Goal: Information Seeking & Learning: Compare options

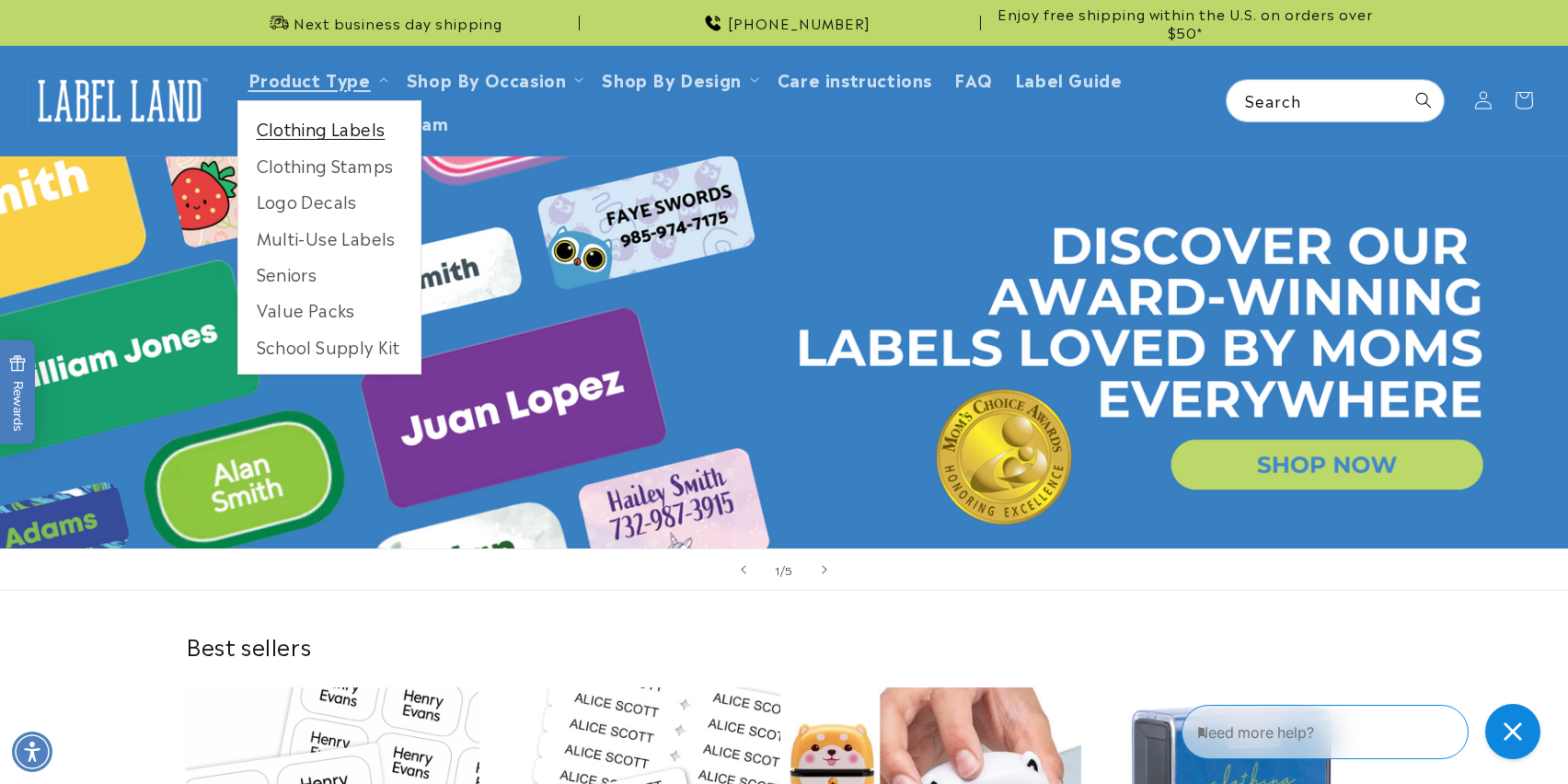
click at [335, 133] on link "Clothing Labels" at bounding box center [330, 128] width 182 height 36
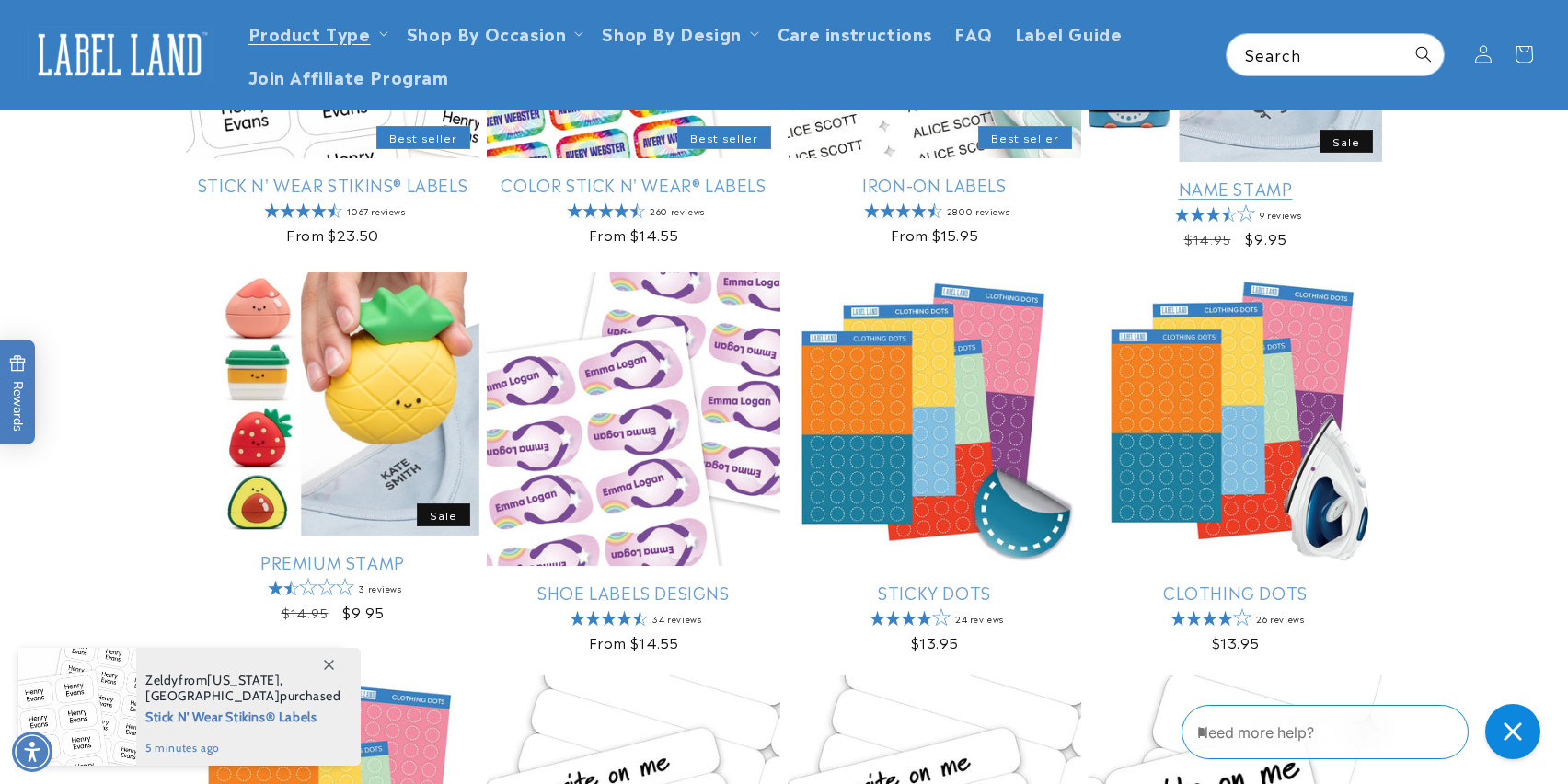
scroll to position [468, 0]
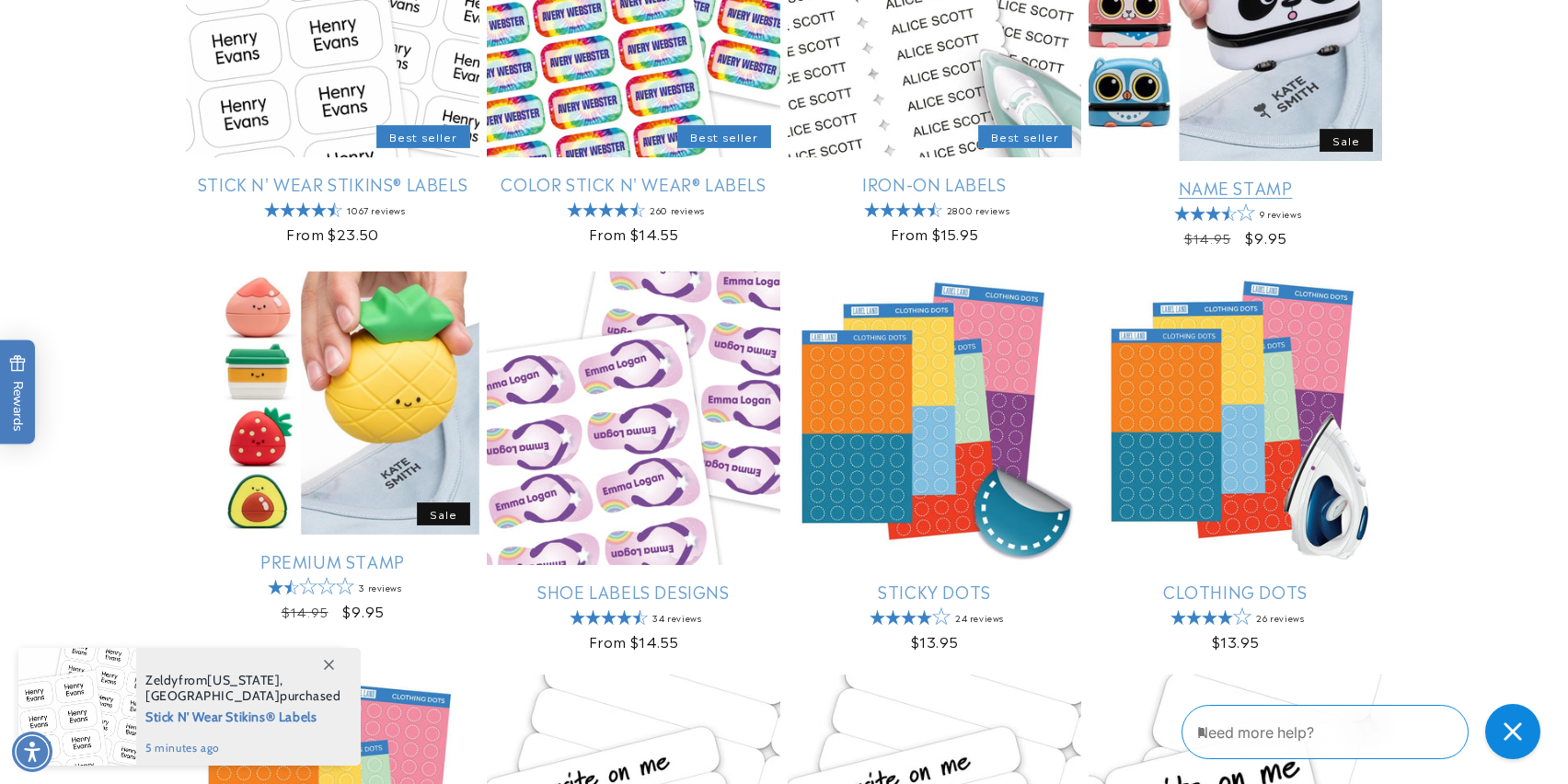
click at [1258, 188] on link "Name Stamp" at bounding box center [1235, 187] width 293 height 21
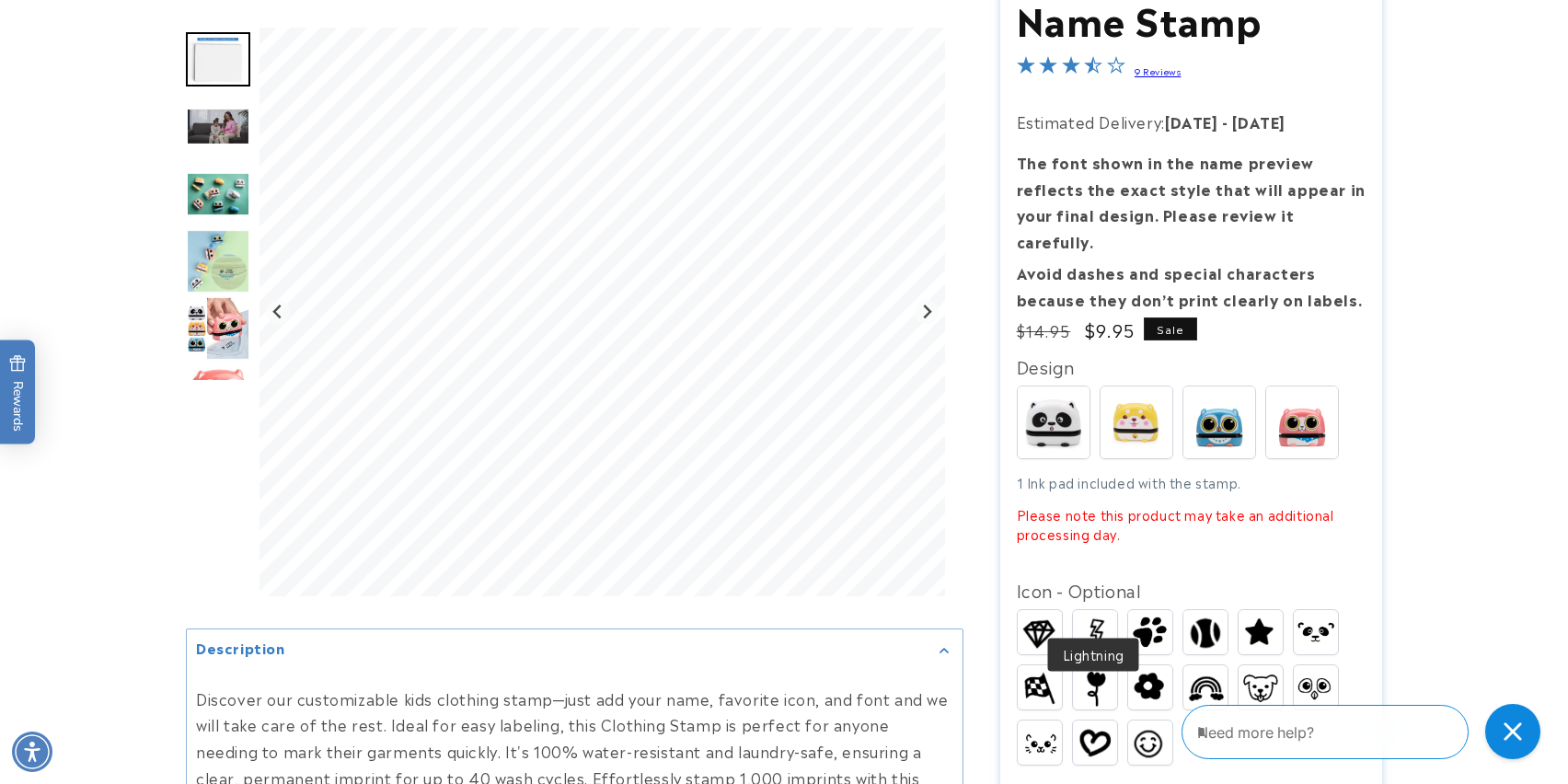
scroll to position [216, 0]
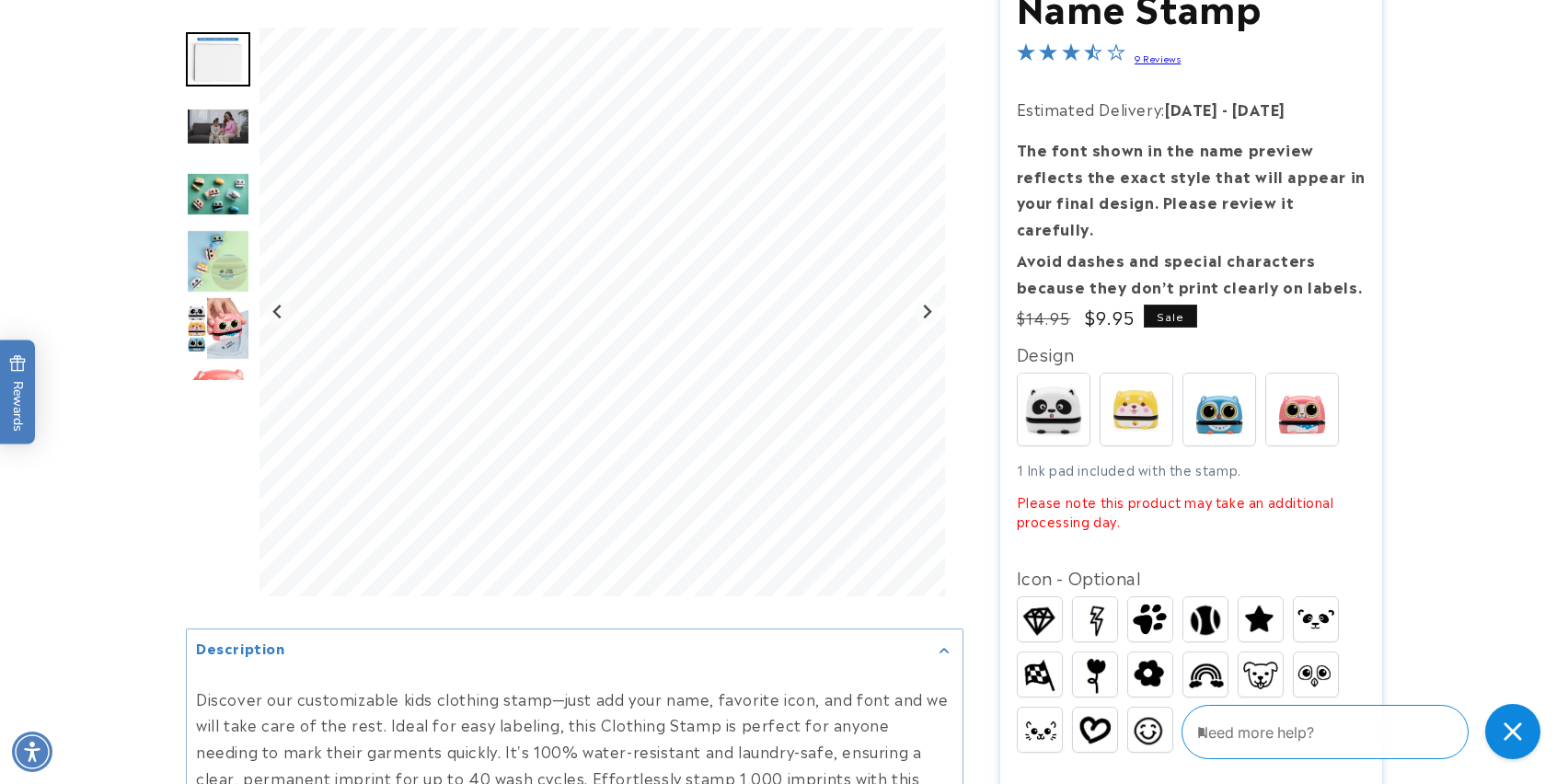
click at [1094, 599] on img at bounding box center [1094, 621] width 44 height 44
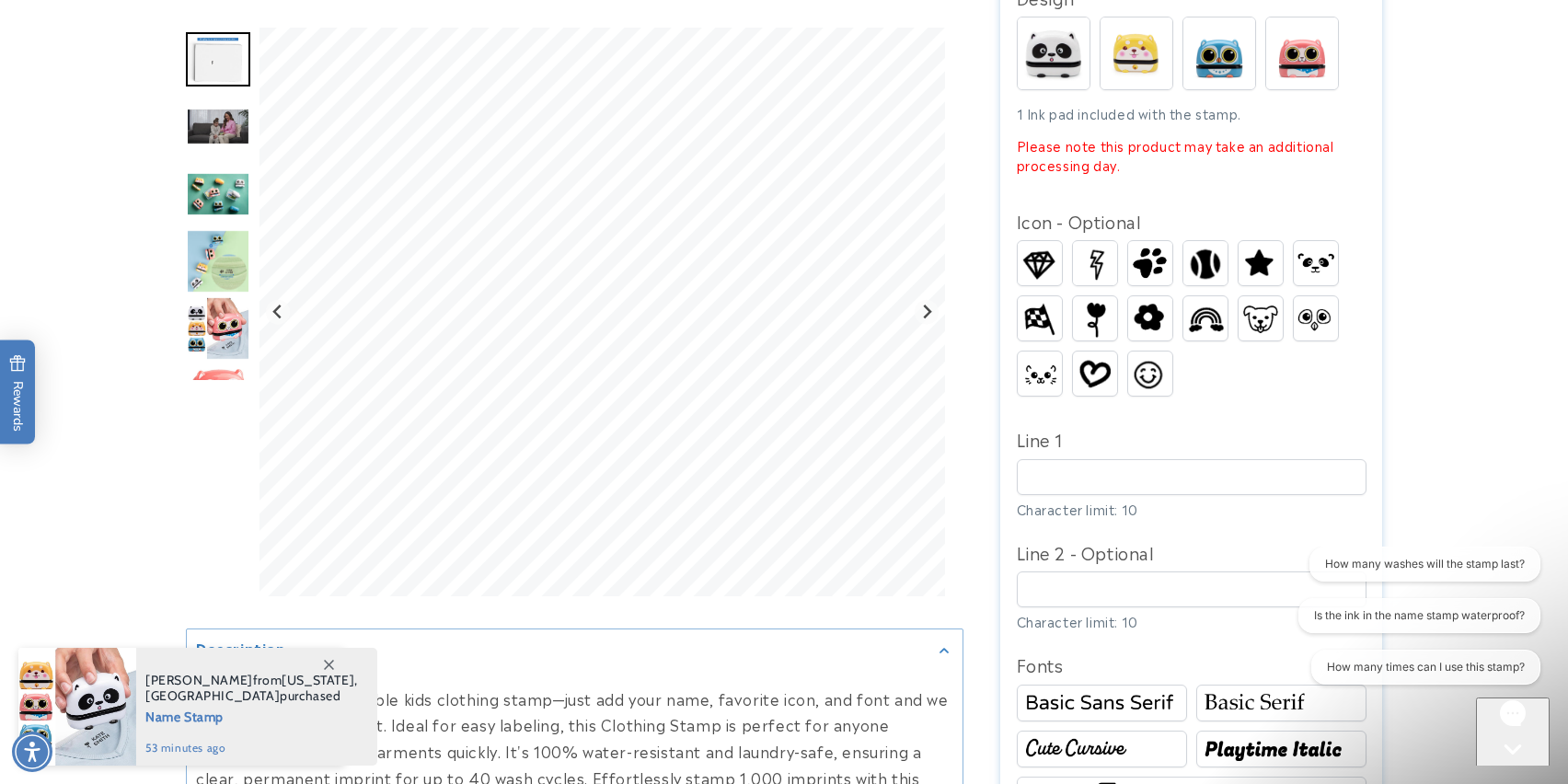
scroll to position [573, 0]
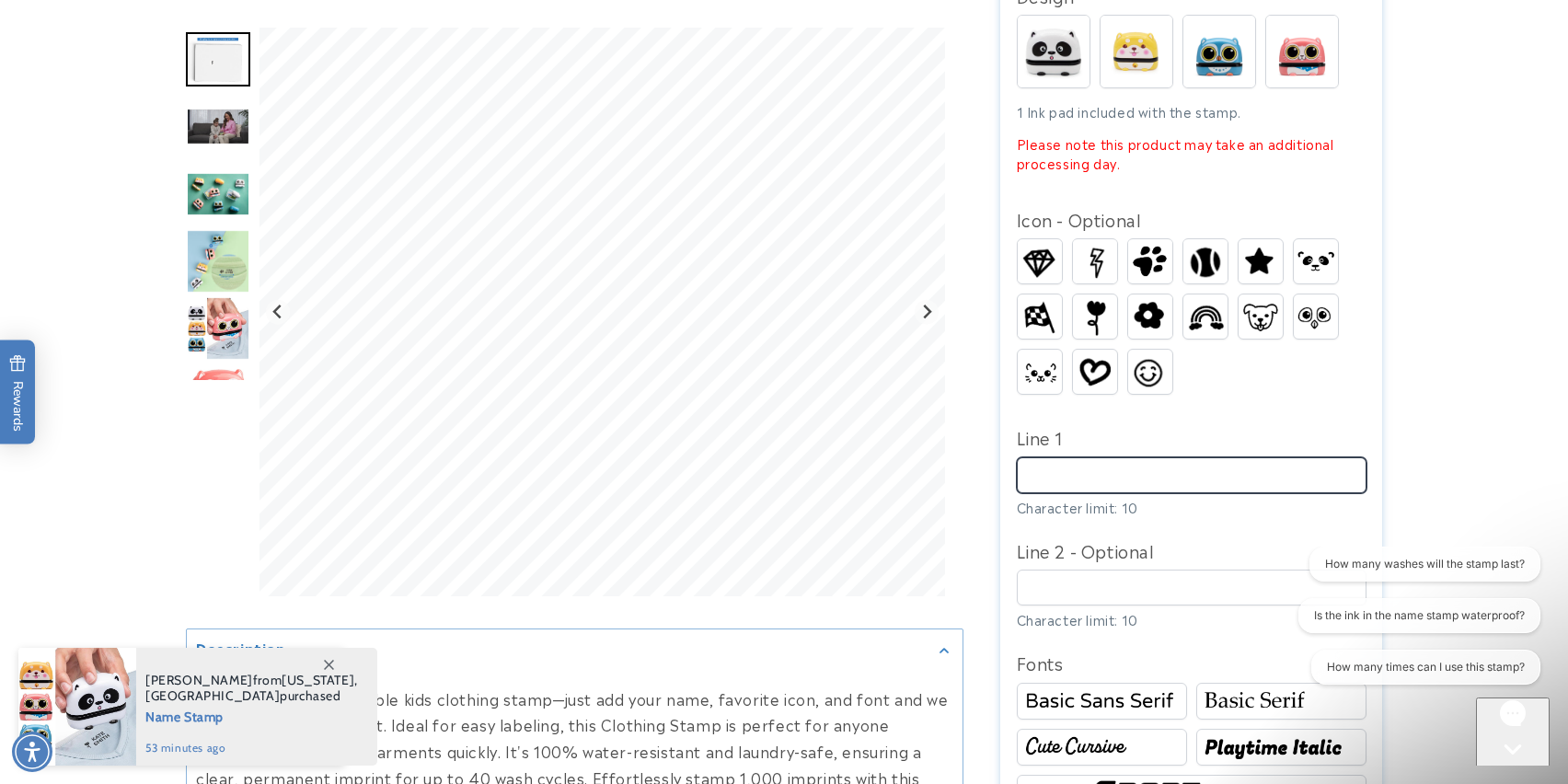
click at [1100, 459] on input "Line 1" at bounding box center [1191, 475] width 349 height 36
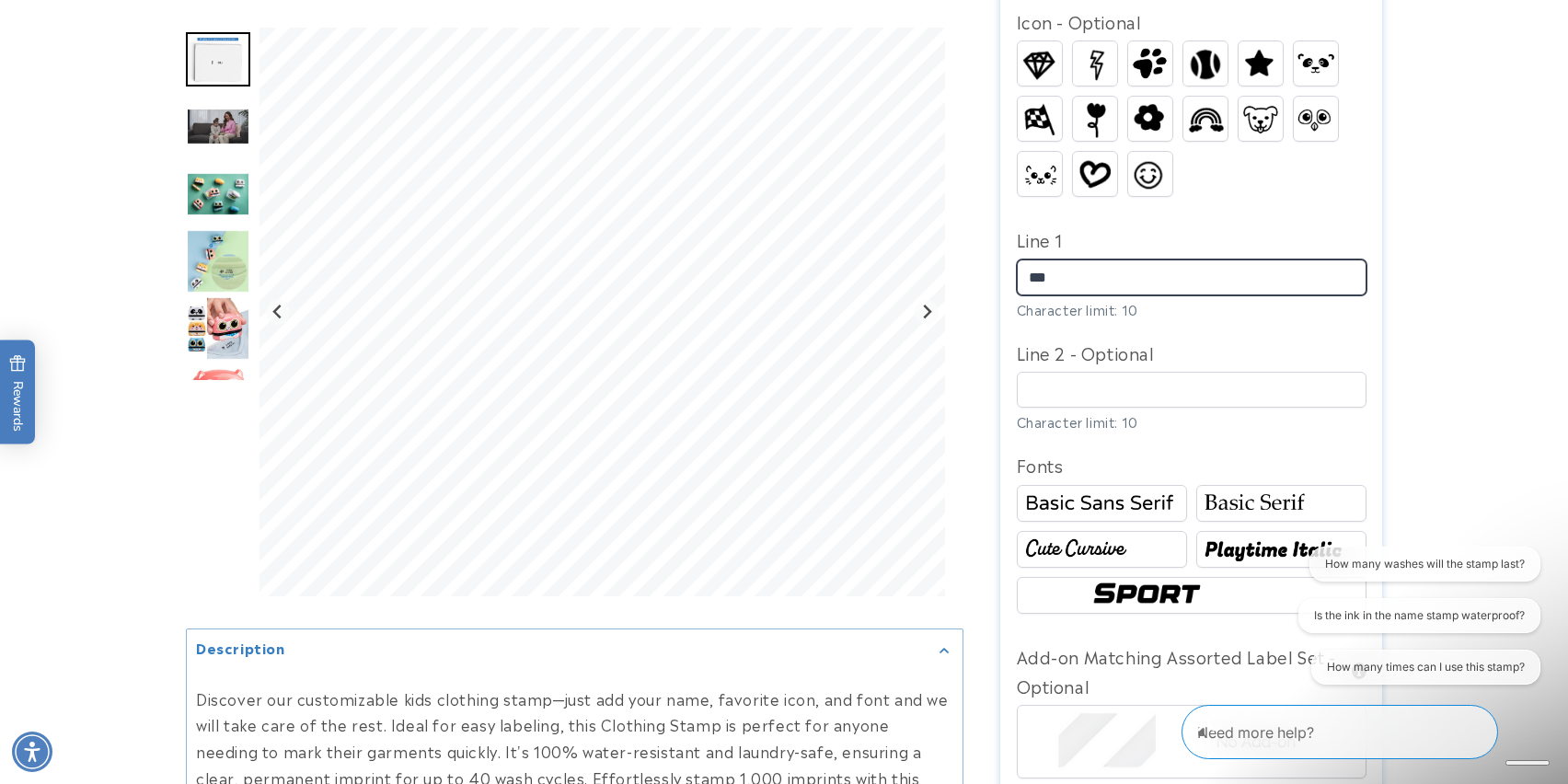
scroll to position [771, 0]
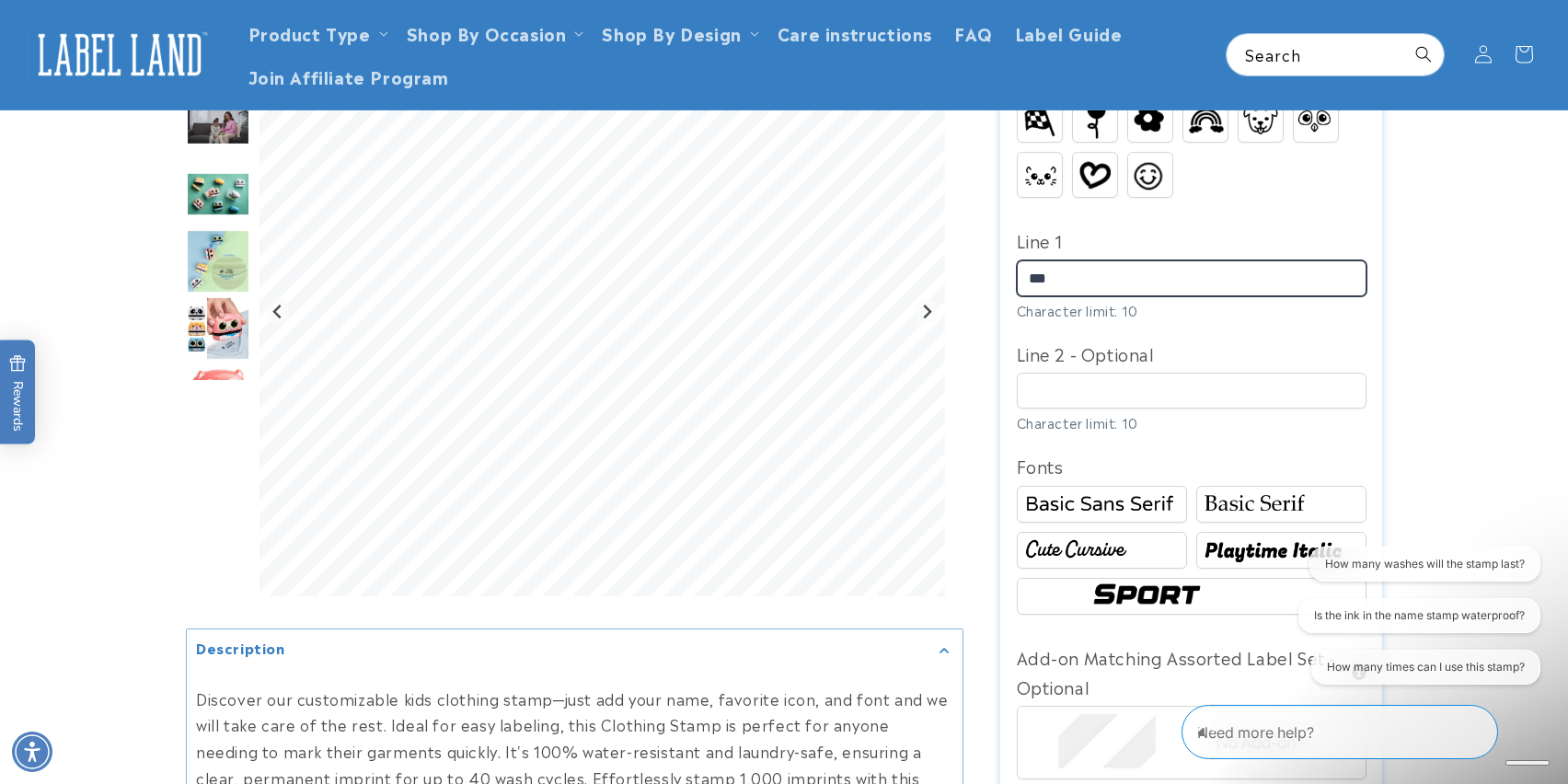
type input "***"
click at [1239, 537] on img at bounding box center [1280, 550] width 164 height 28
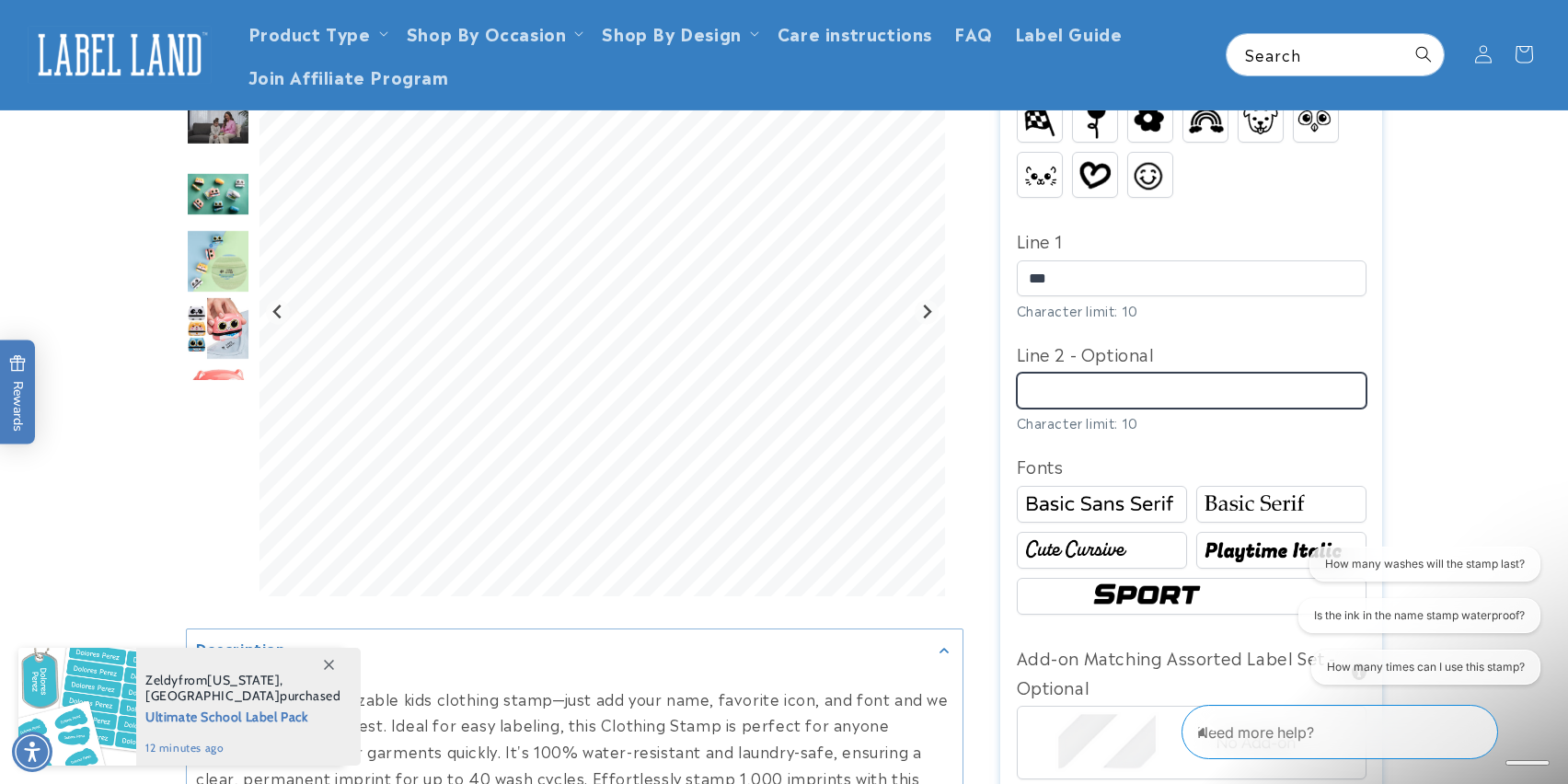
click at [1111, 373] on input "Line 2 - Optional" at bounding box center [1191, 391] width 349 height 36
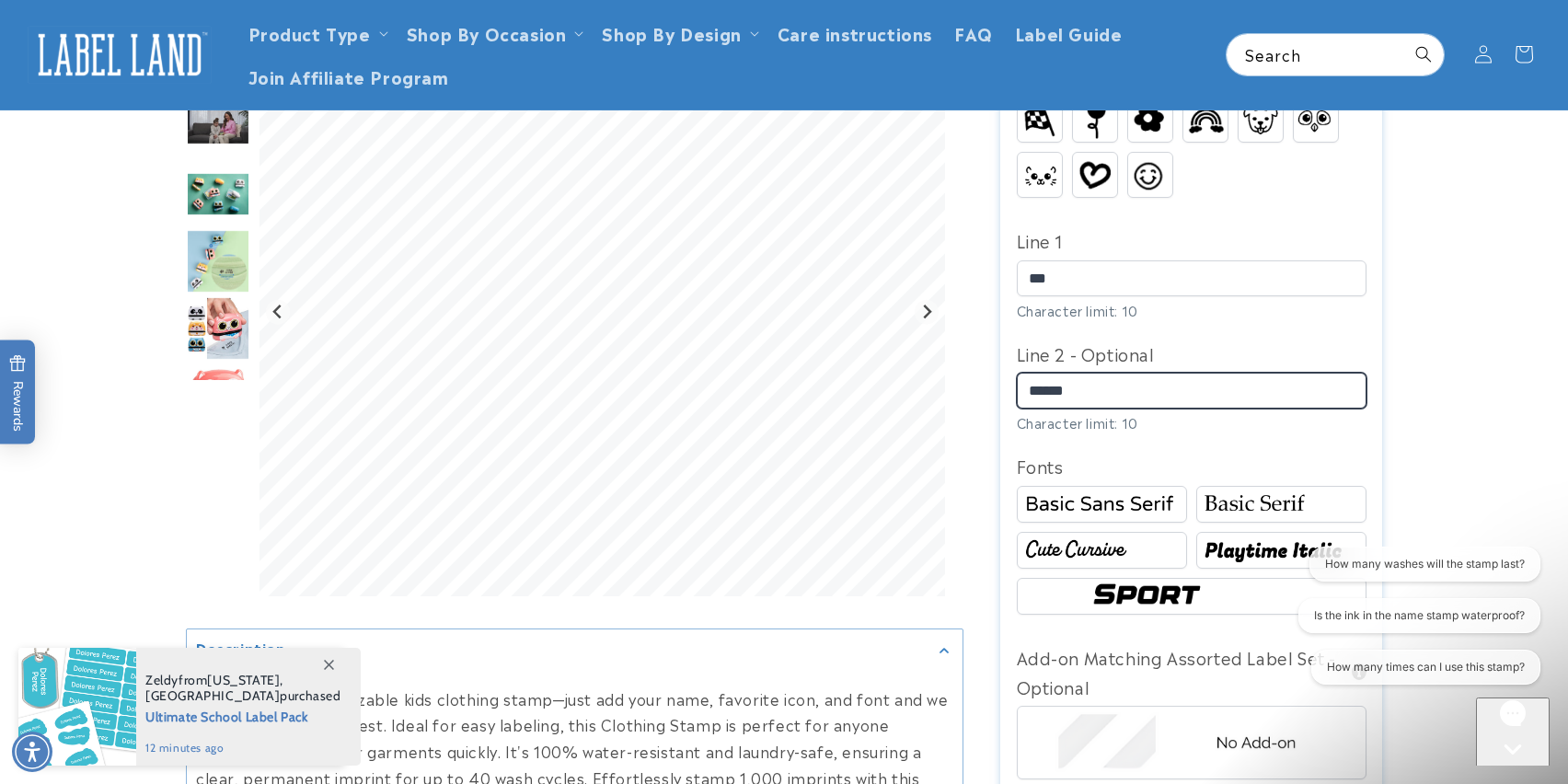
type input "******"
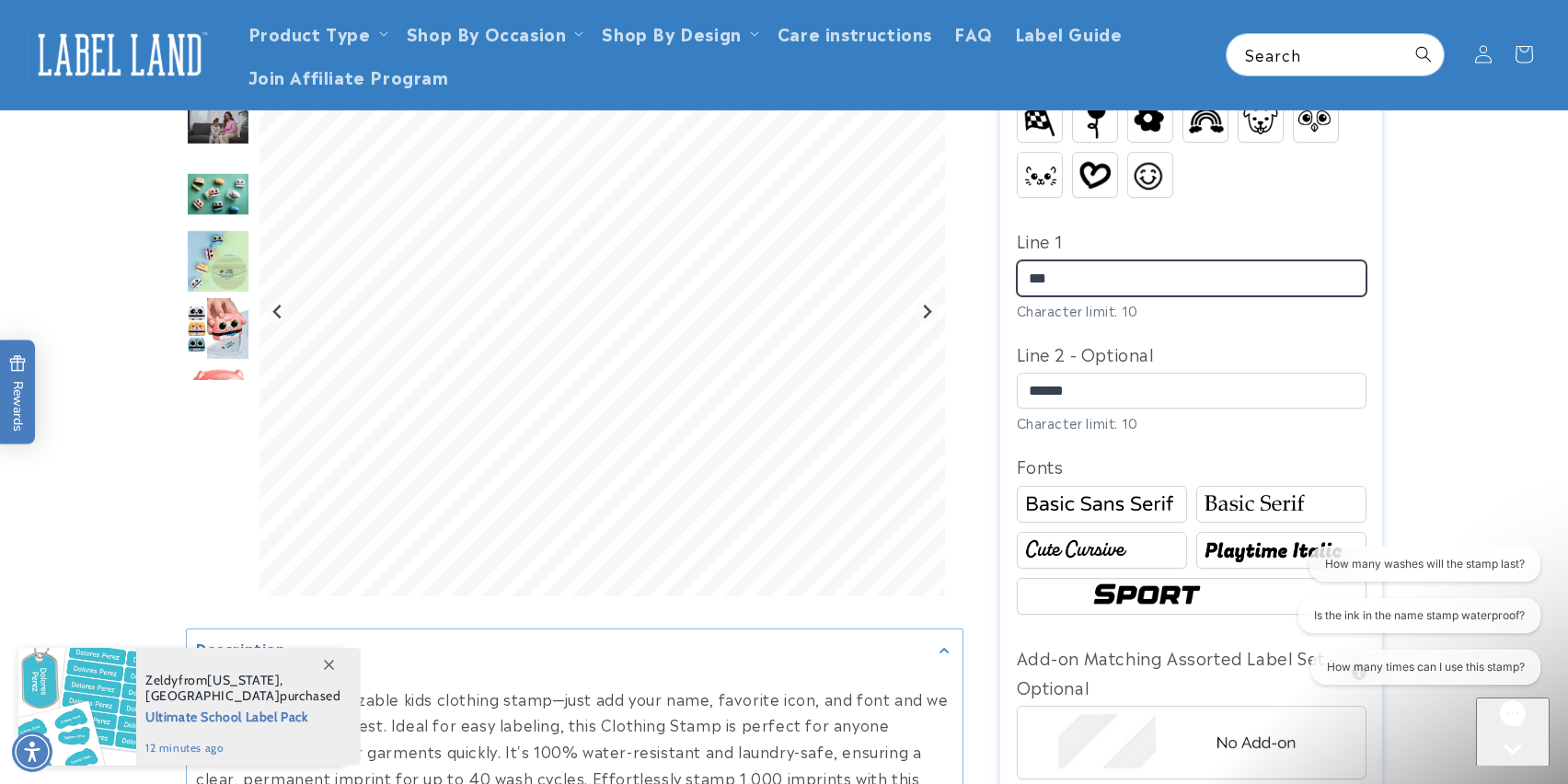
click at [1077, 260] on input "***" at bounding box center [1191, 278] width 349 height 36
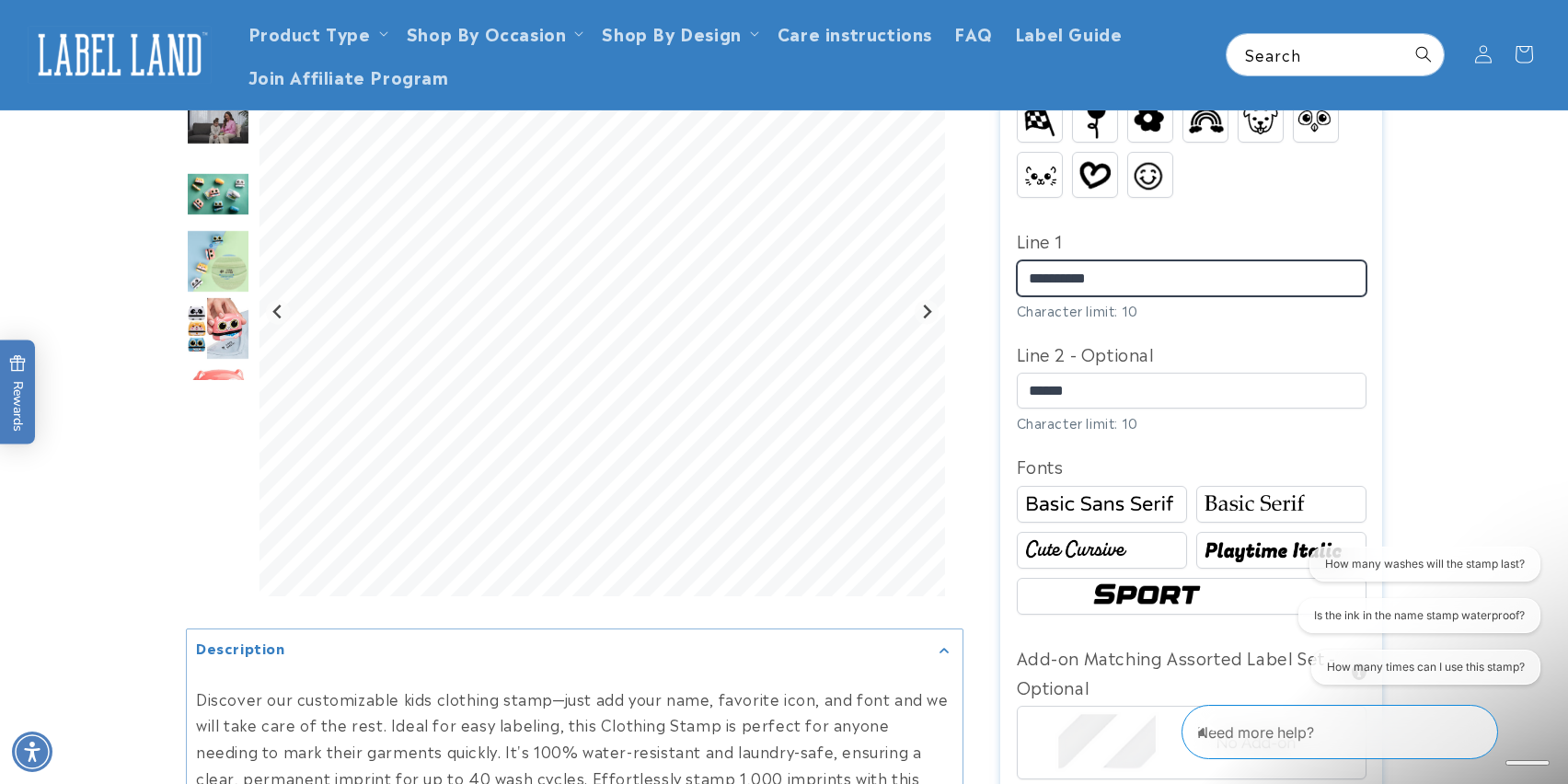
type input "**********"
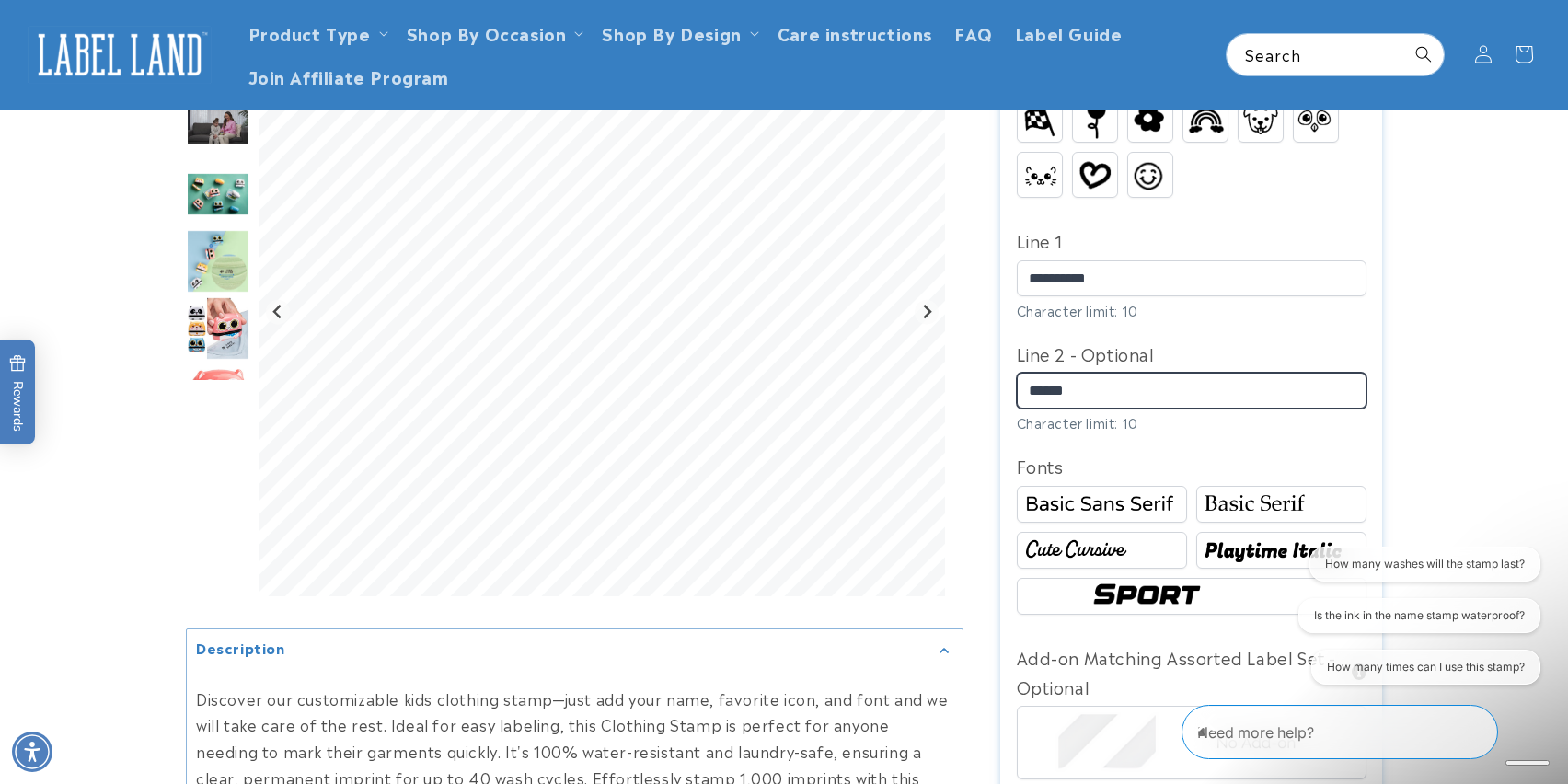
click at [1115, 373] on input "******" at bounding box center [1191, 391] width 349 height 36
type input "*"
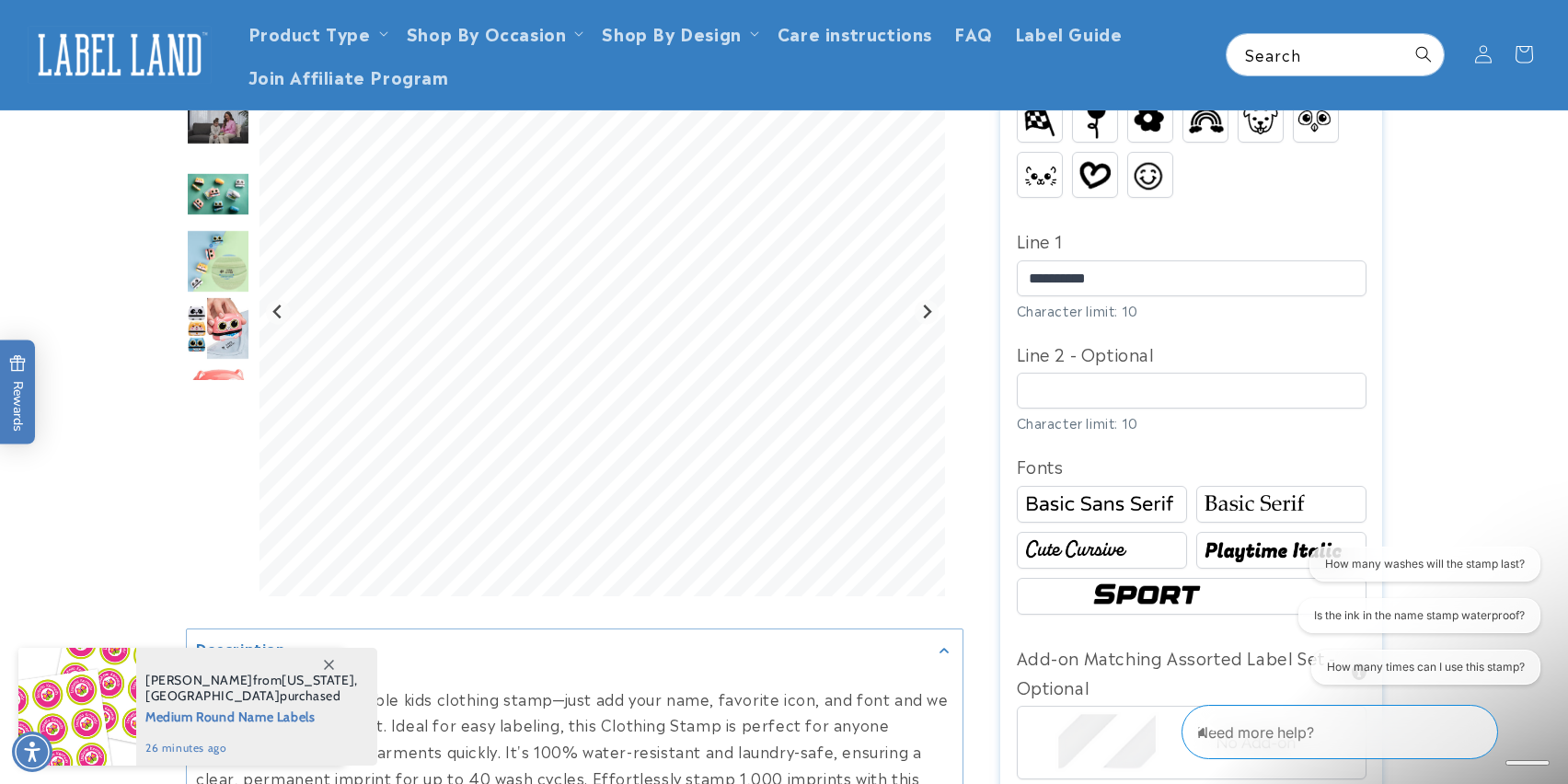
click at [1127, 537] on img at bounding box center [1101, 550] width 164 height 28
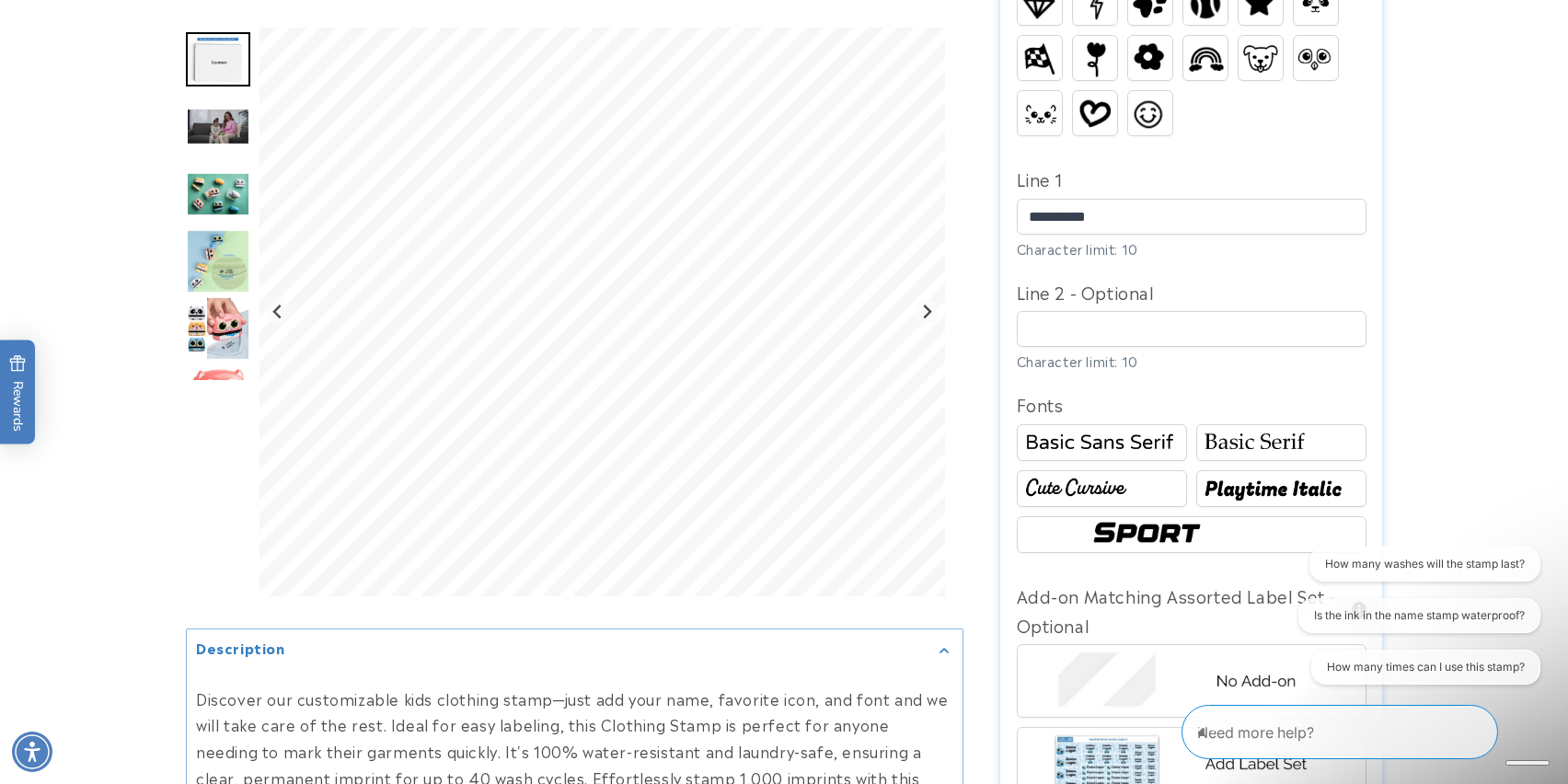
scroll to position [837, 0]
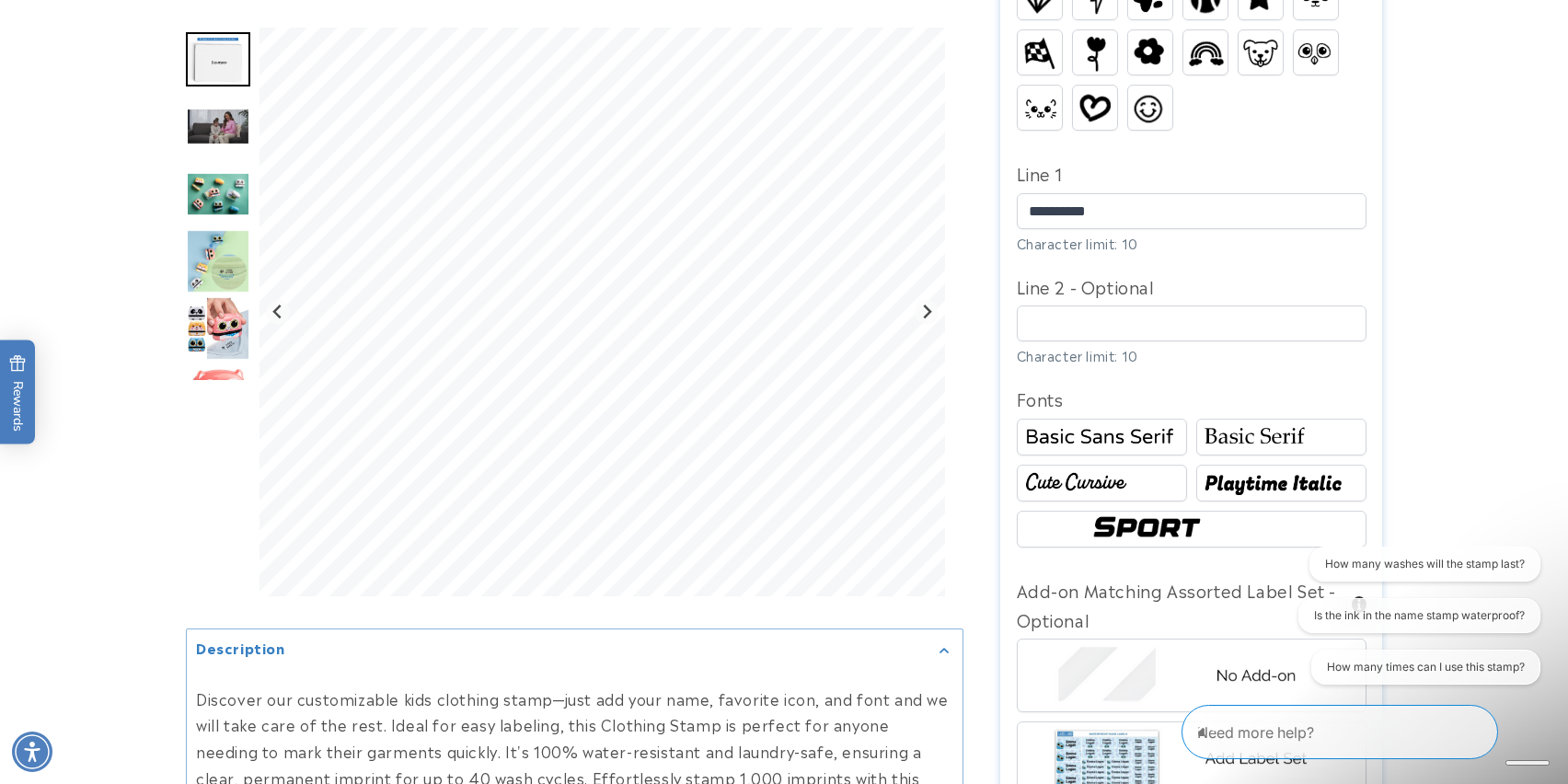
click at [1126, 513] on img at bounding box center [1191, 529] width 210 height 35
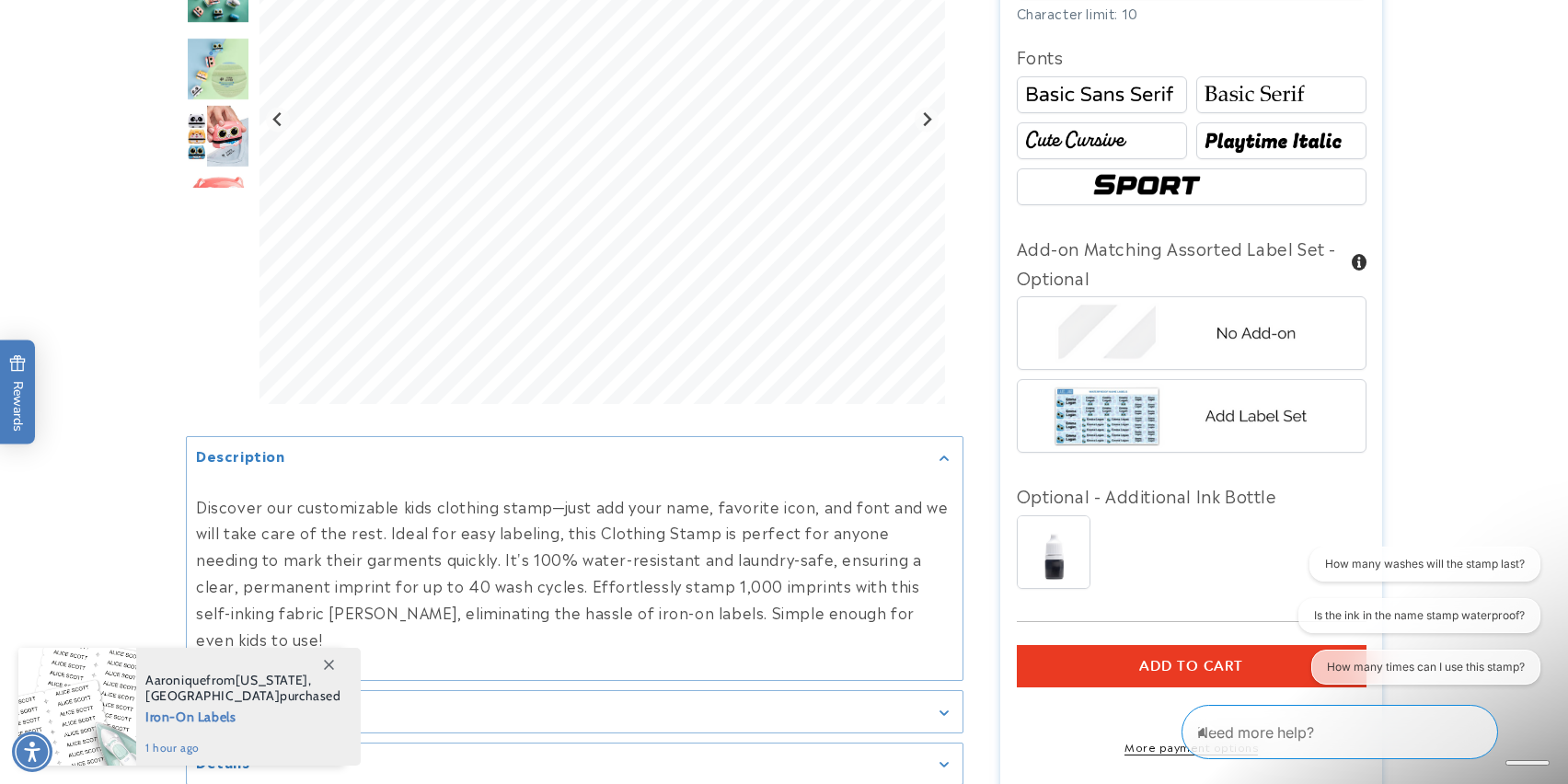
scroll to position [1224, 0]
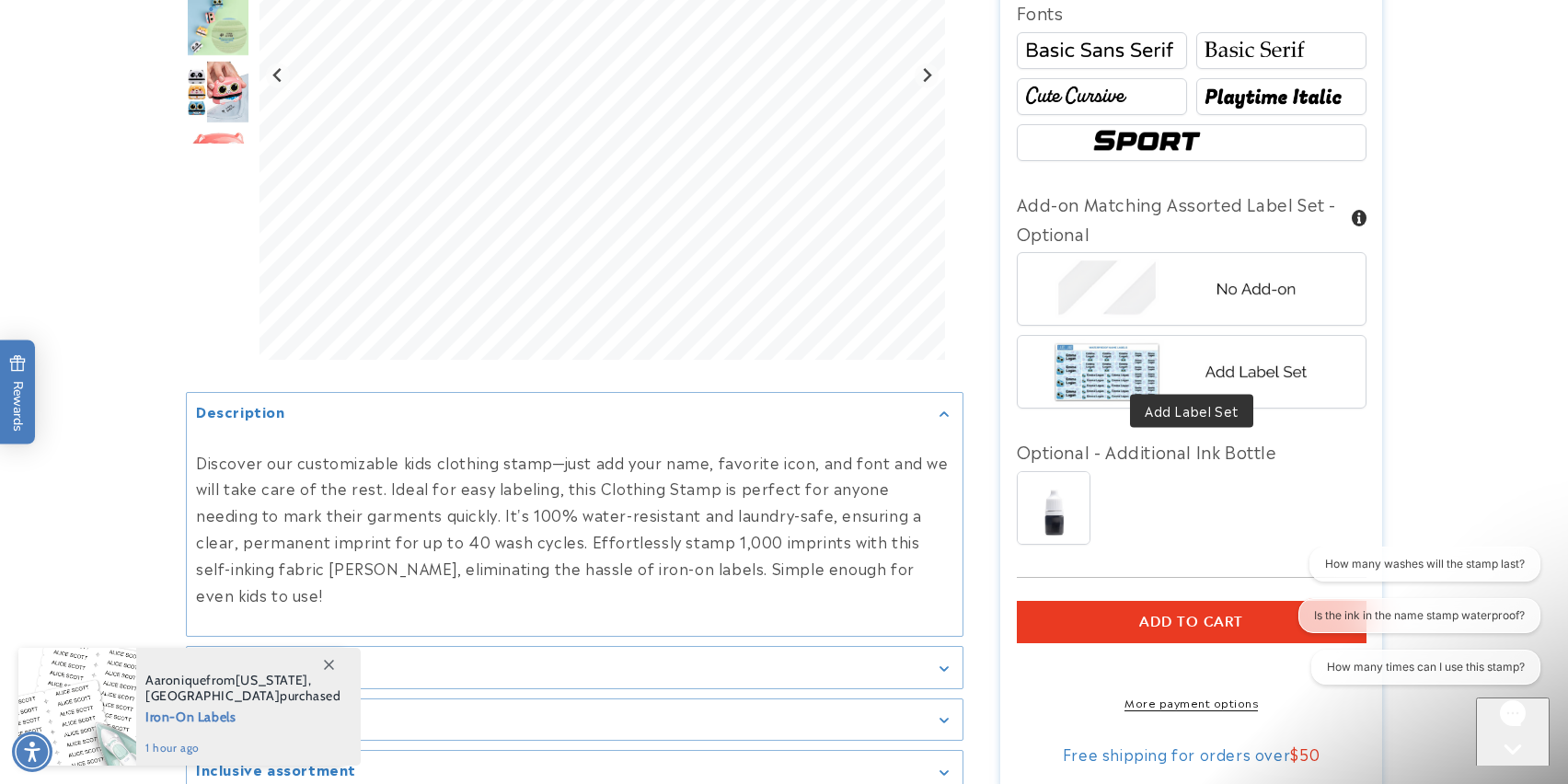
click at [1200, 355] on img at bounding box center [1191, 373] width 287 height 72
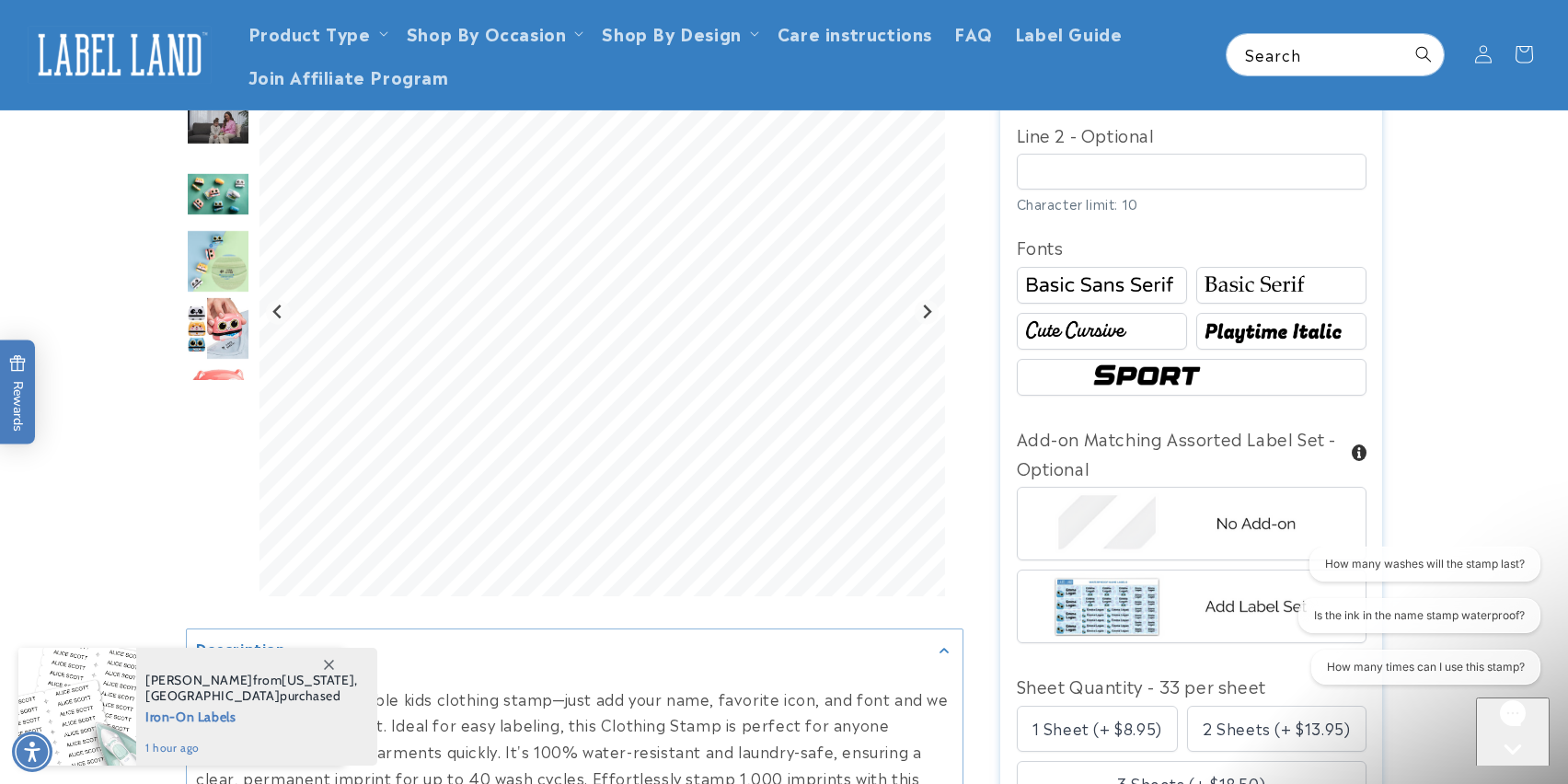
scroll to position [993, 0]
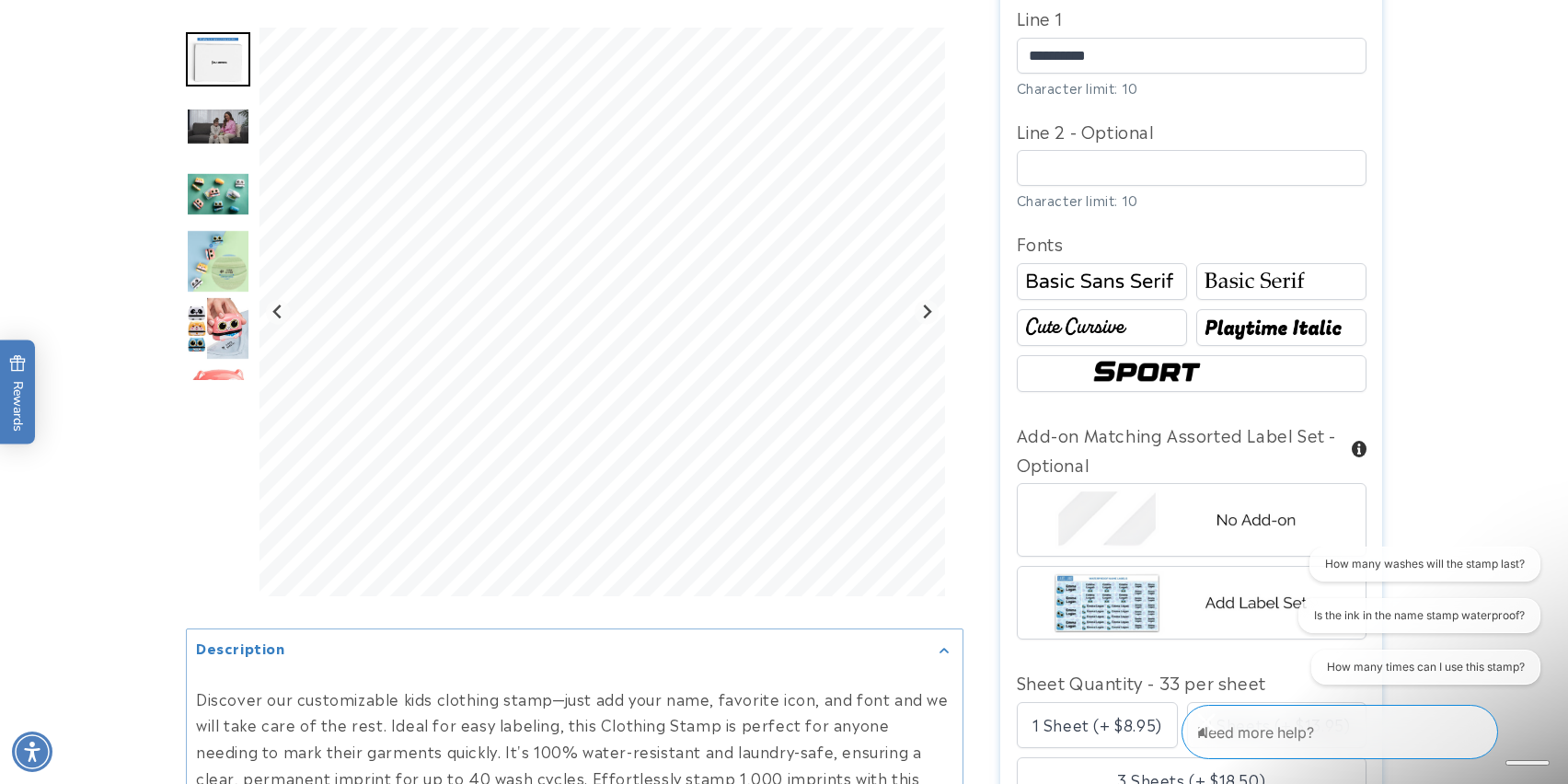
click at [234, 192] on img "Go to slide 4" at bounding box center [218, 194] width 65 height 44
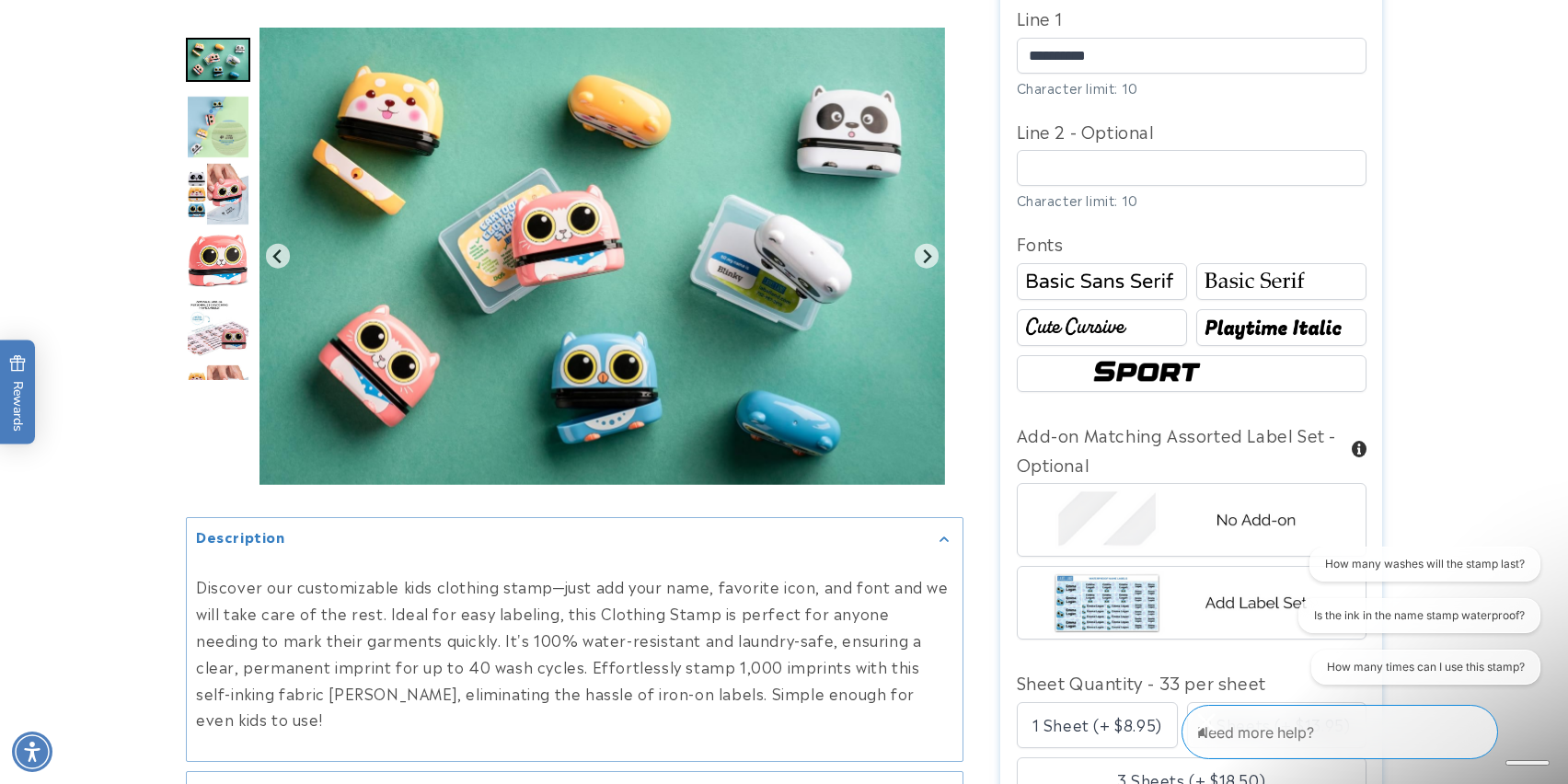
click at [229, 145] on img "Go to slide 5" at bounding box center [218, 127] width 65 height 65
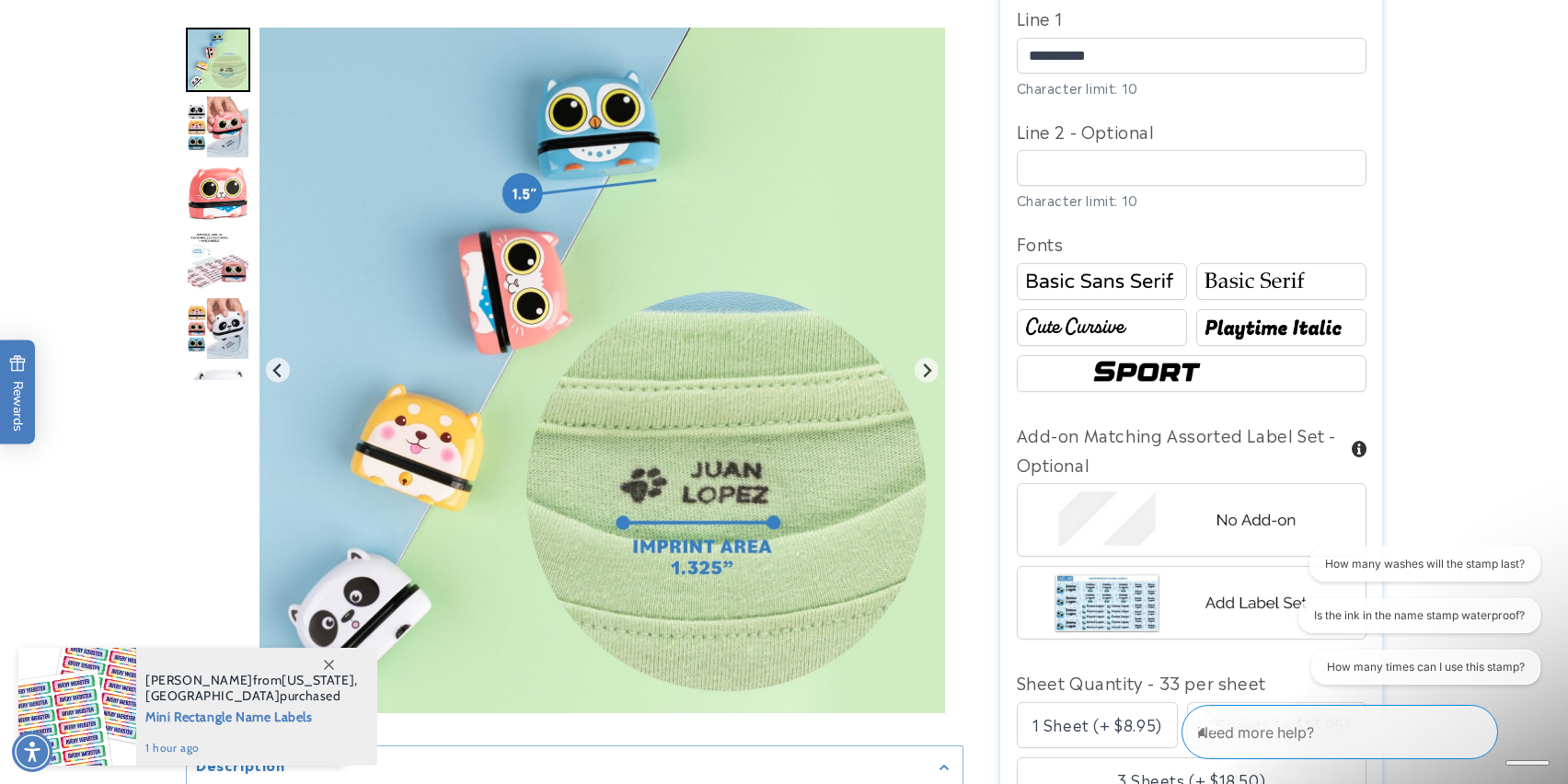
click at [231, 252] on img "Go to slide 8" at bounding box center [218, 261] width 65 height 59
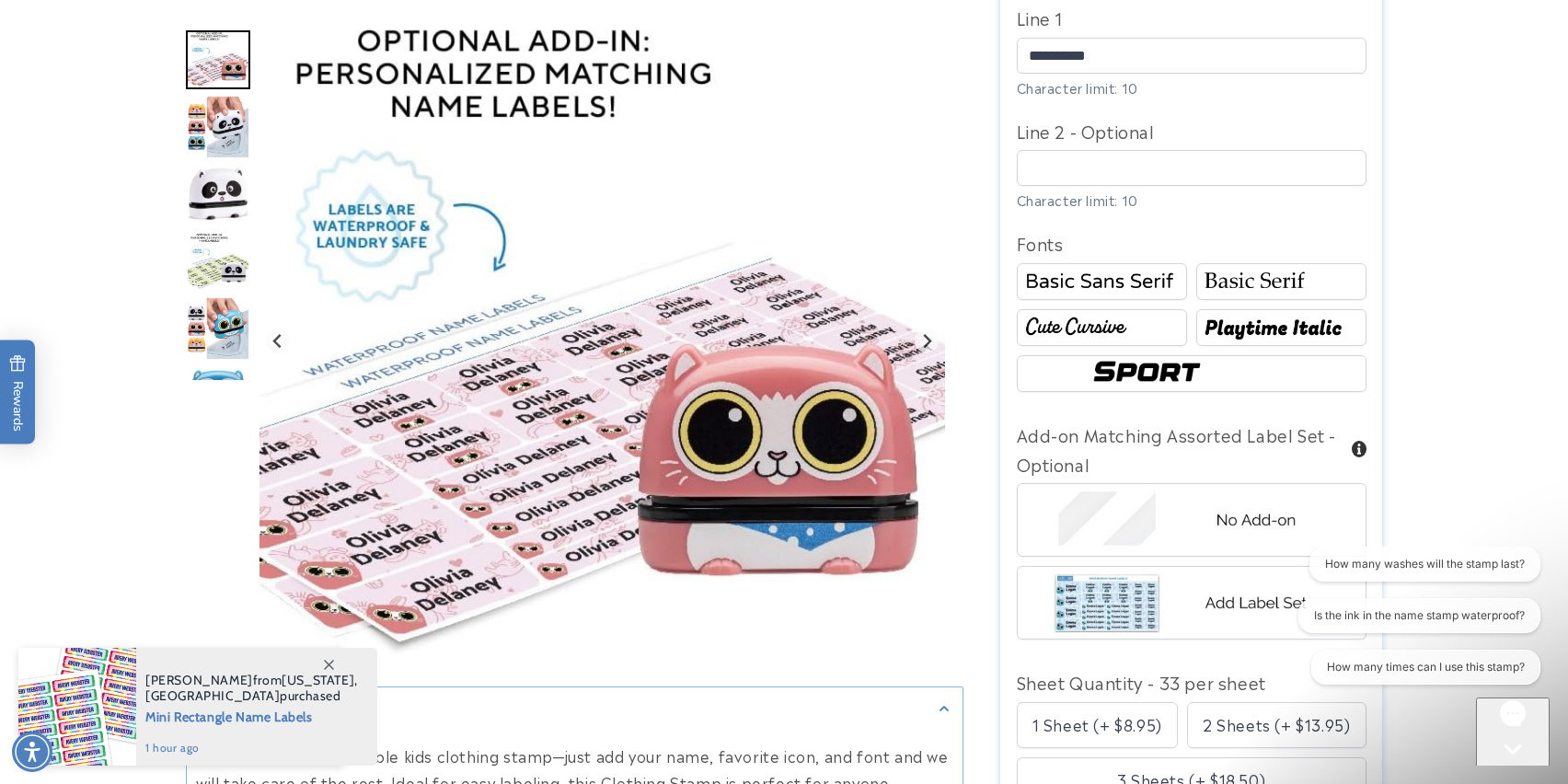
click at [222, 172] on img "Go to slide 10" at bounding box center [218, 193] width 65 height 56
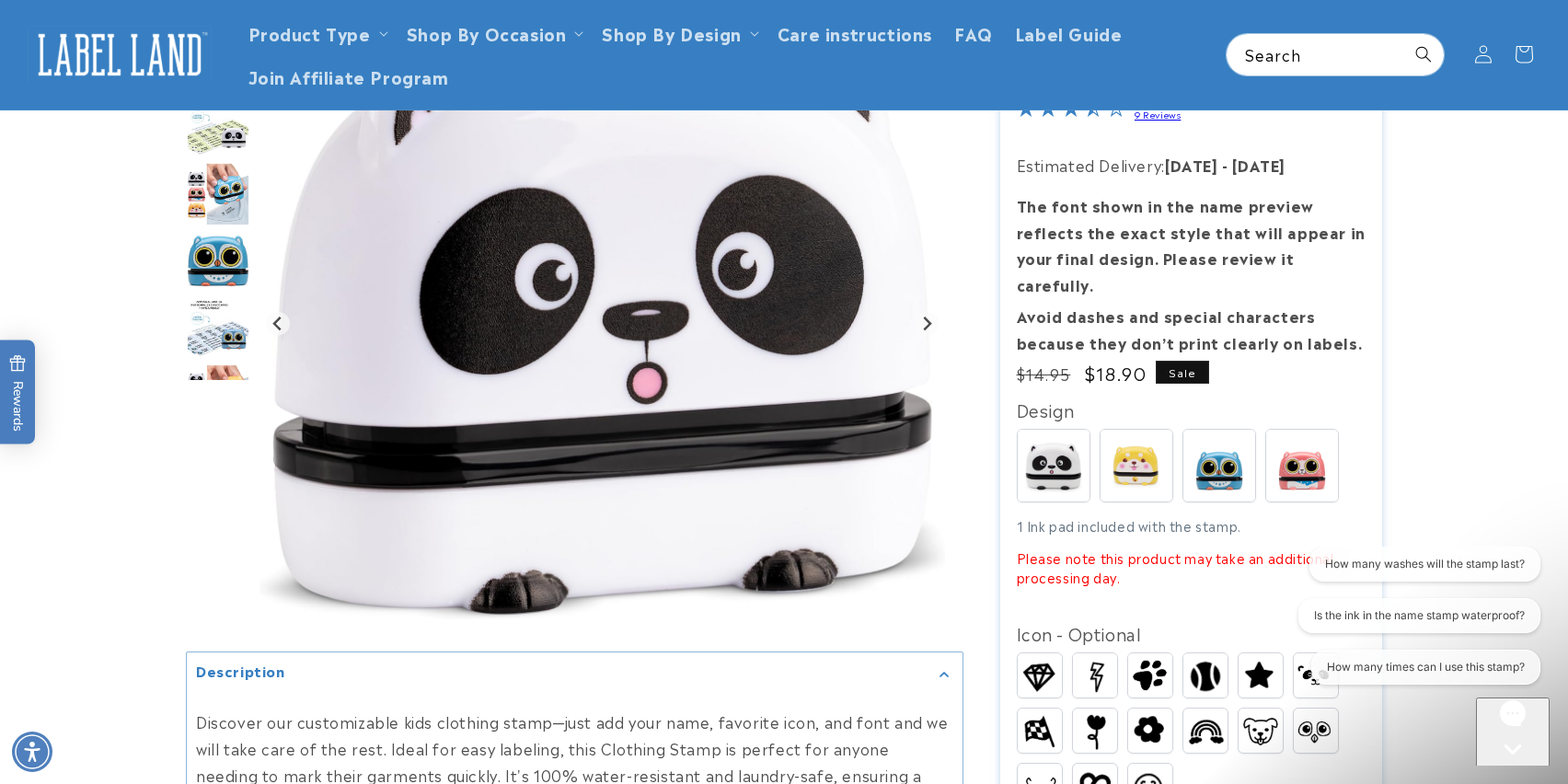
scroll to position [0, 0]
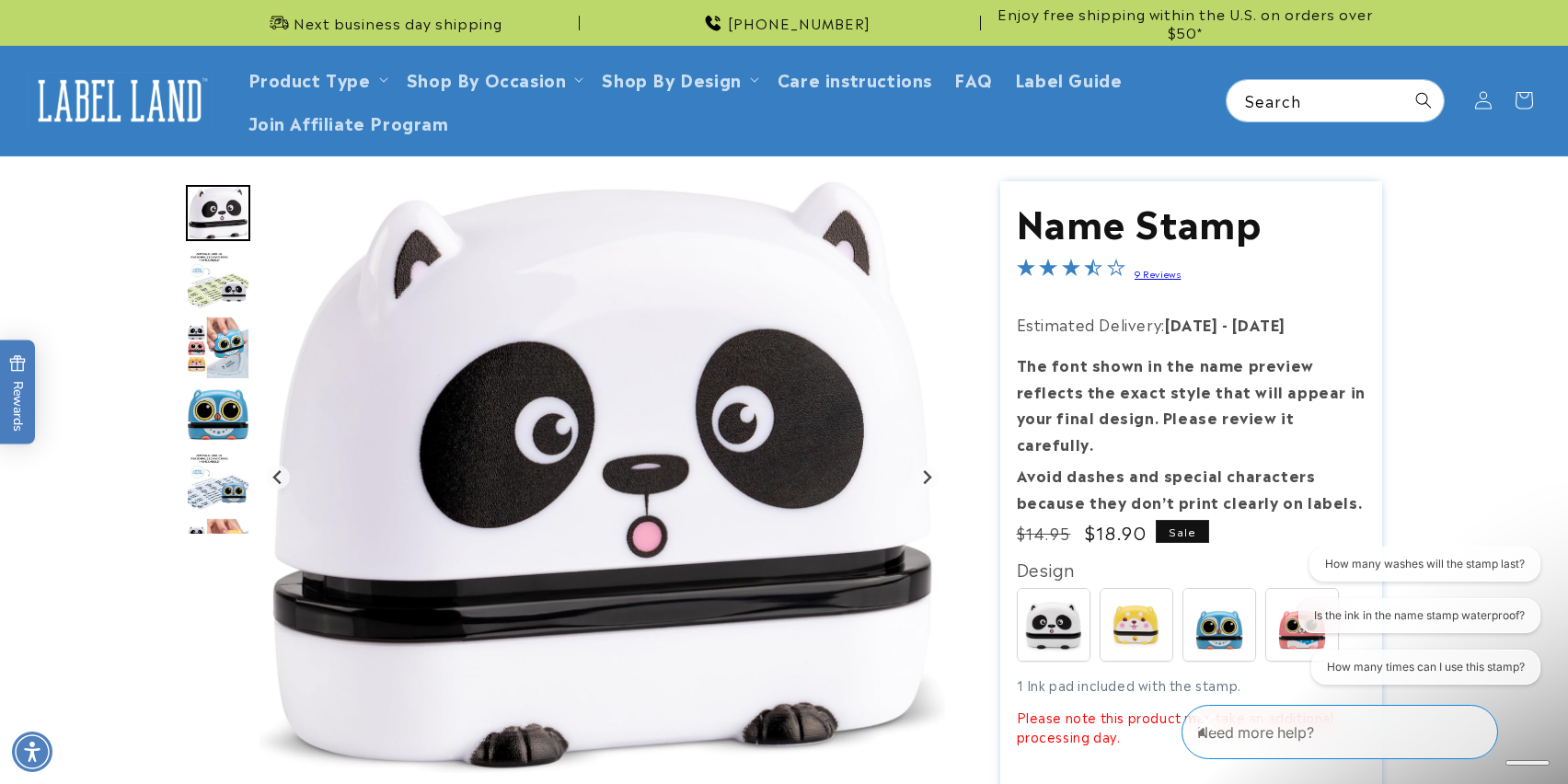
click at [223, 353] on img "Go to slide 12" at bounding box center [217, 348] width 64 height 65
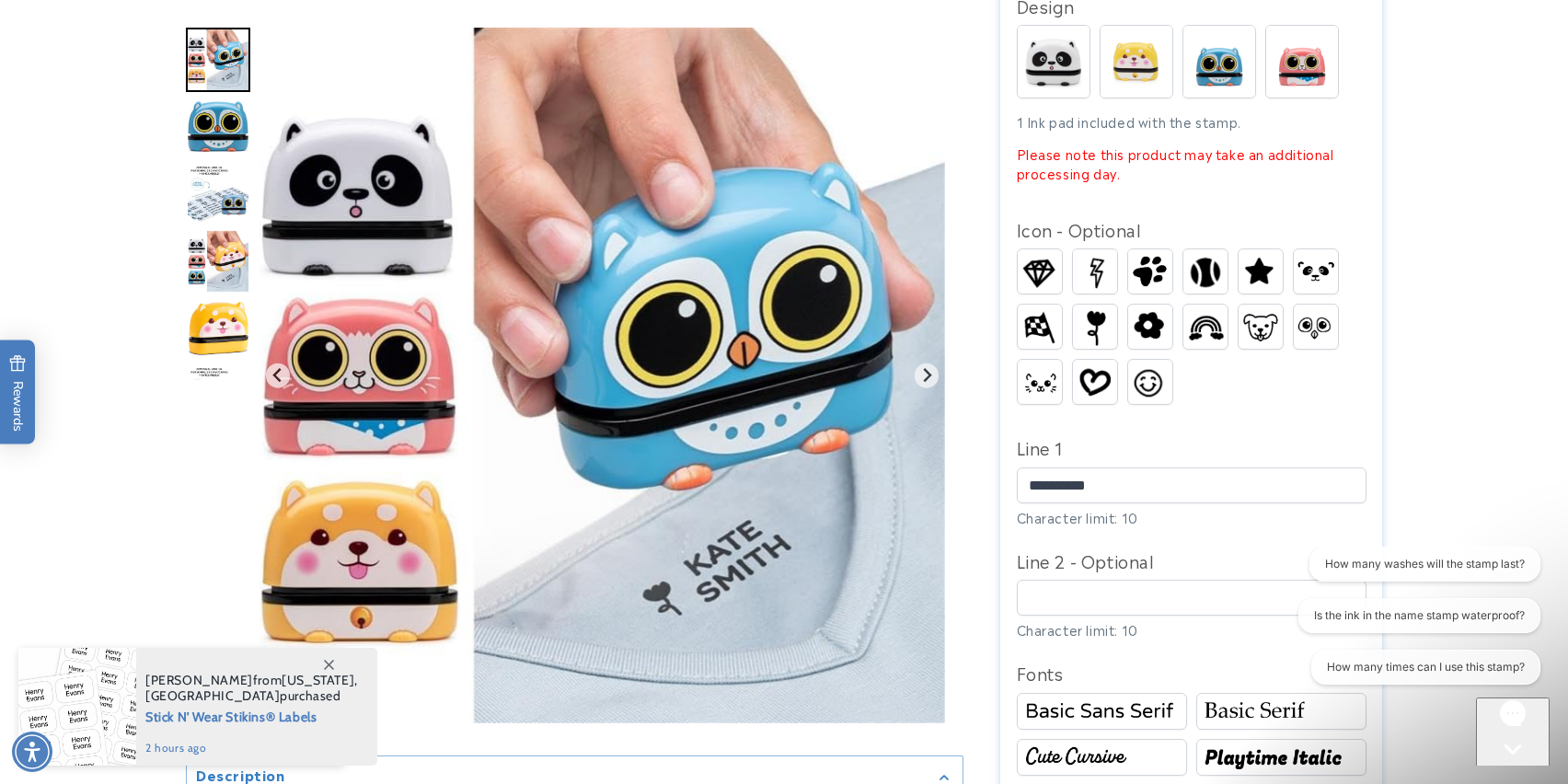
scroll to position [567, 0]
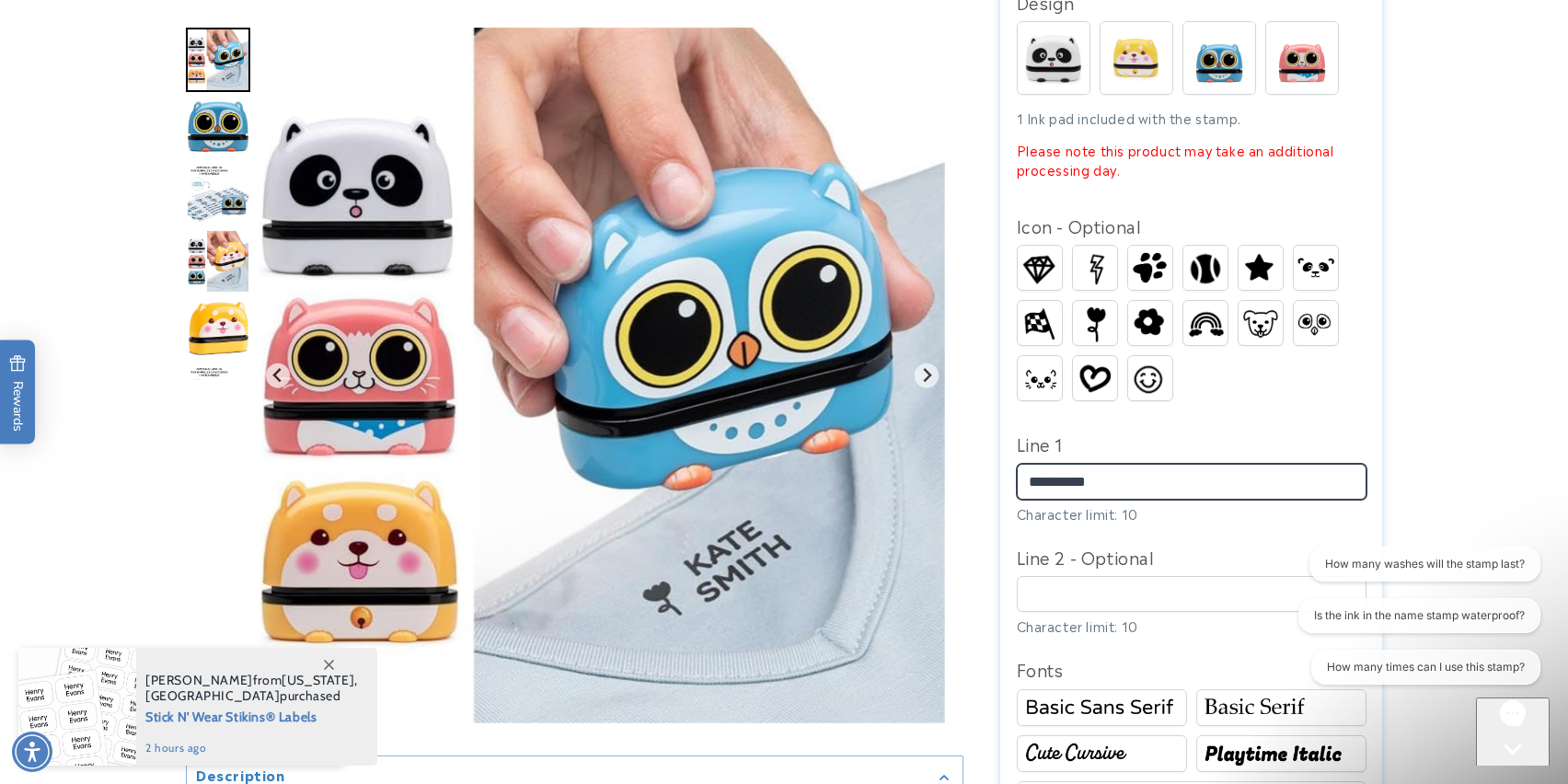
click at [1100, 464] on input "**********" at bounding box center [1191, 482] width 349 height 36
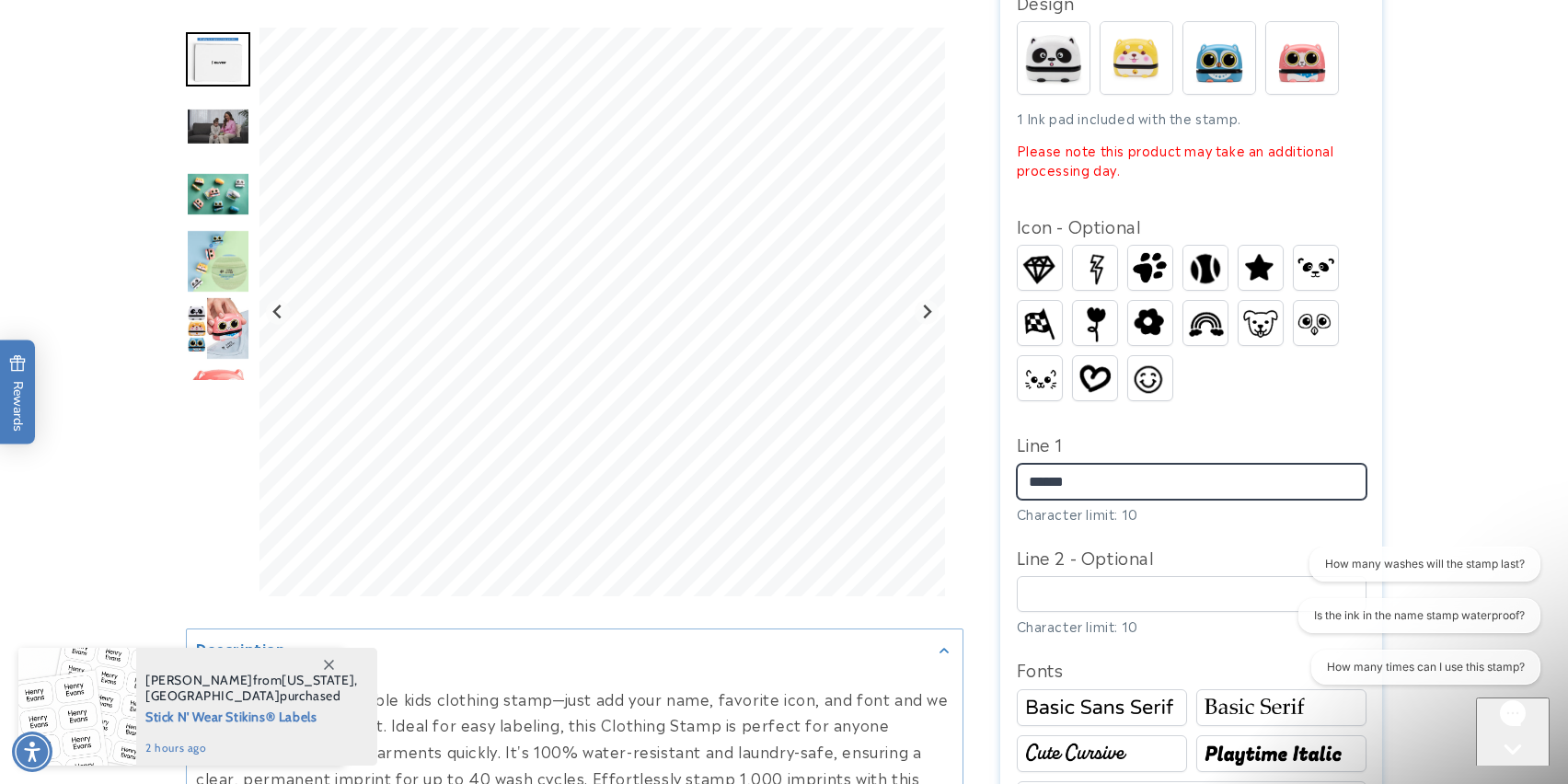
type input "******"
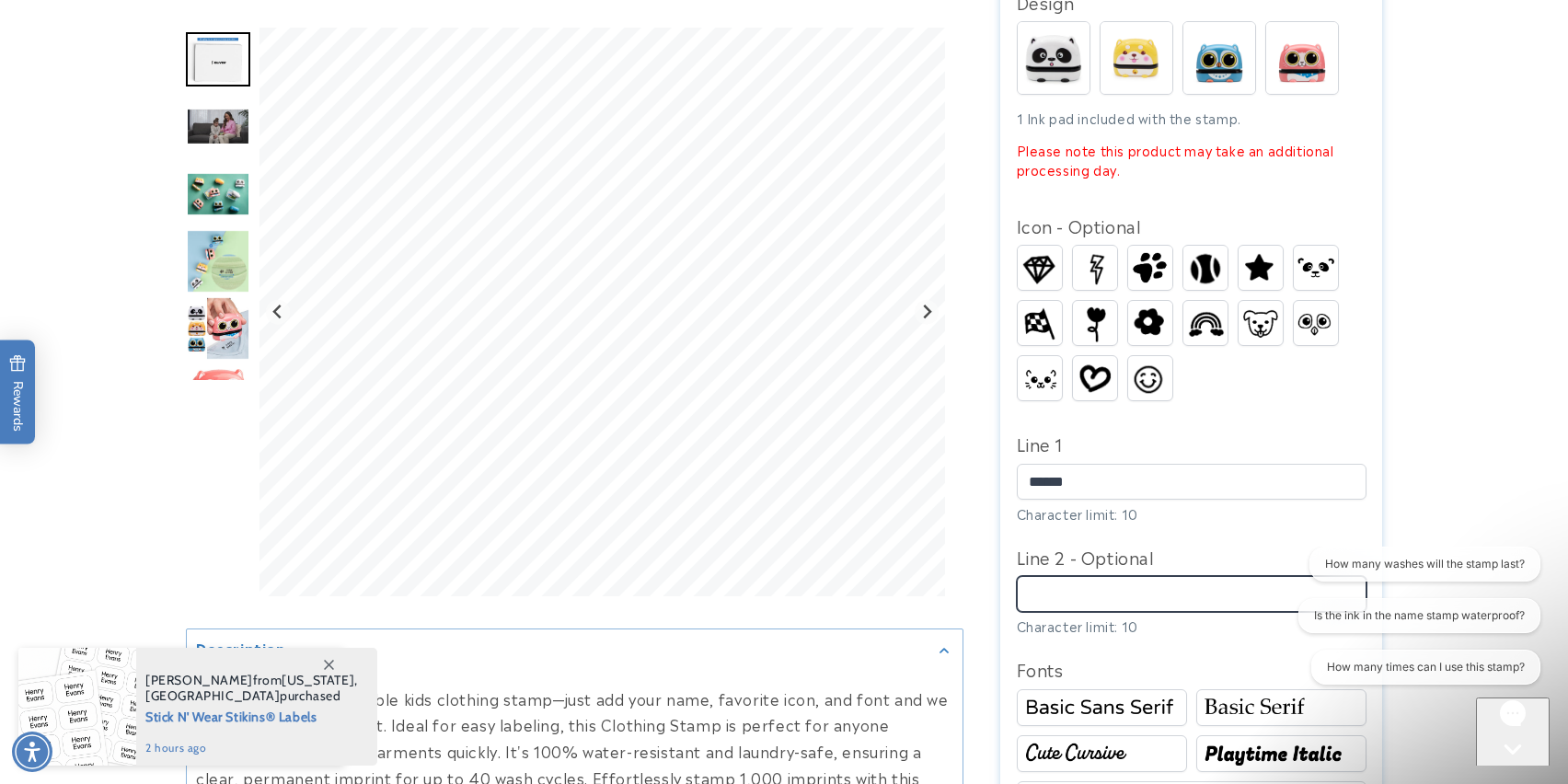
click at [1086, 576] on input "Line 2 - Optional" at bounding box center [1191, 594] width 349 height 36
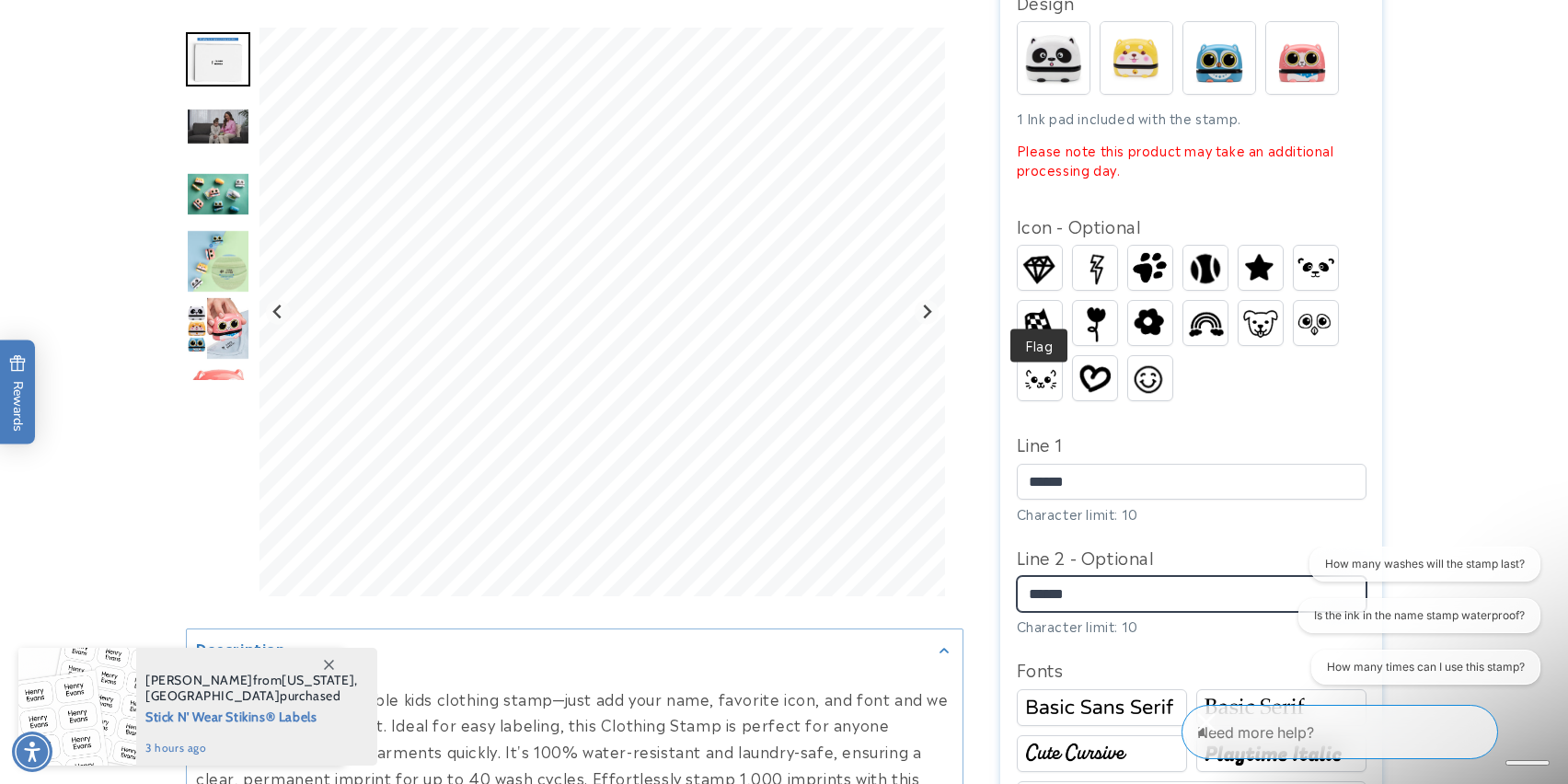
type input "******"
click at [1037, 305] on img at bounding box center [1039, 324] width 44 height 39
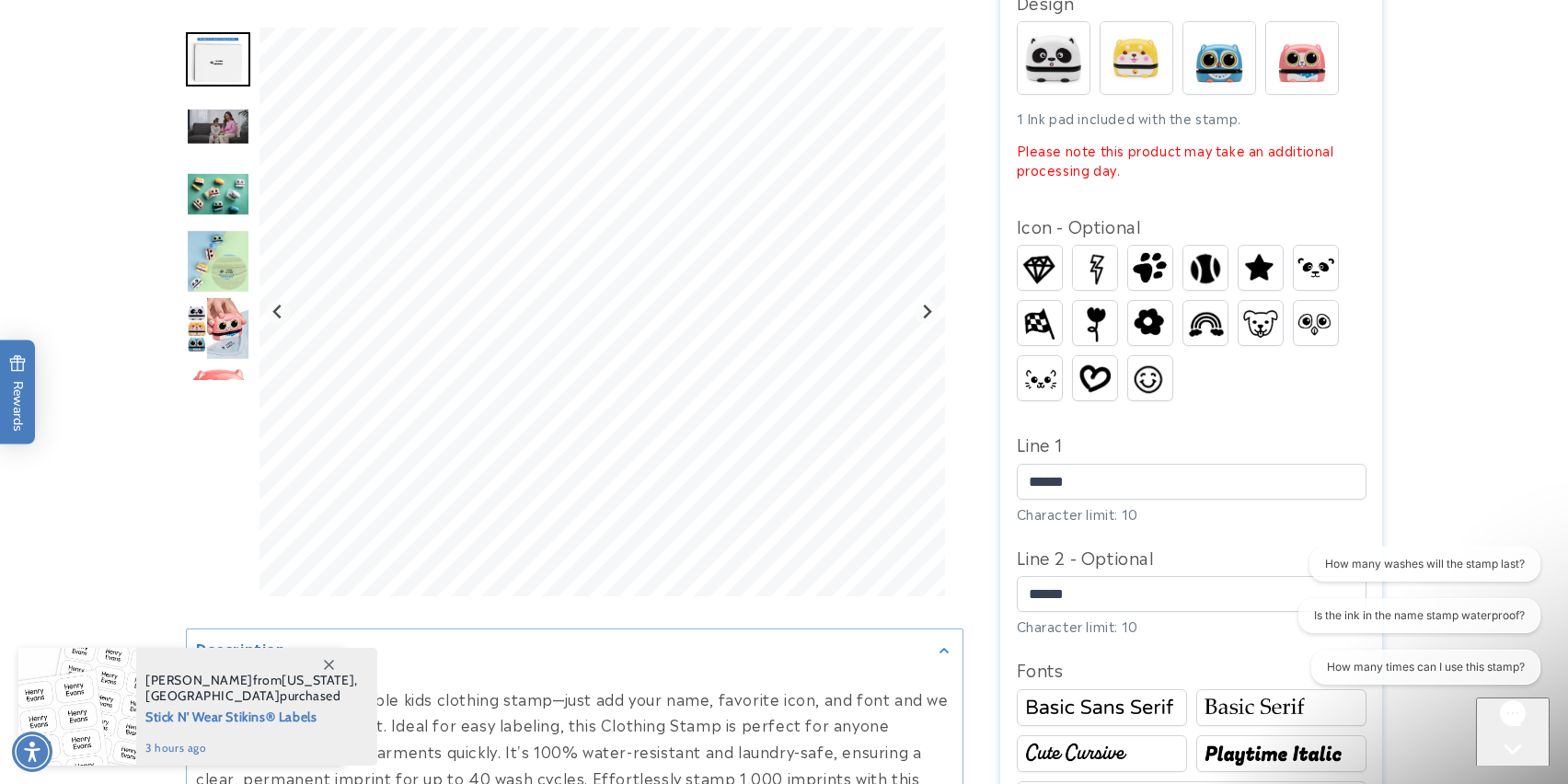
click at [1082, 253] on img at bounding box center [1094, 269] width 44 height 44
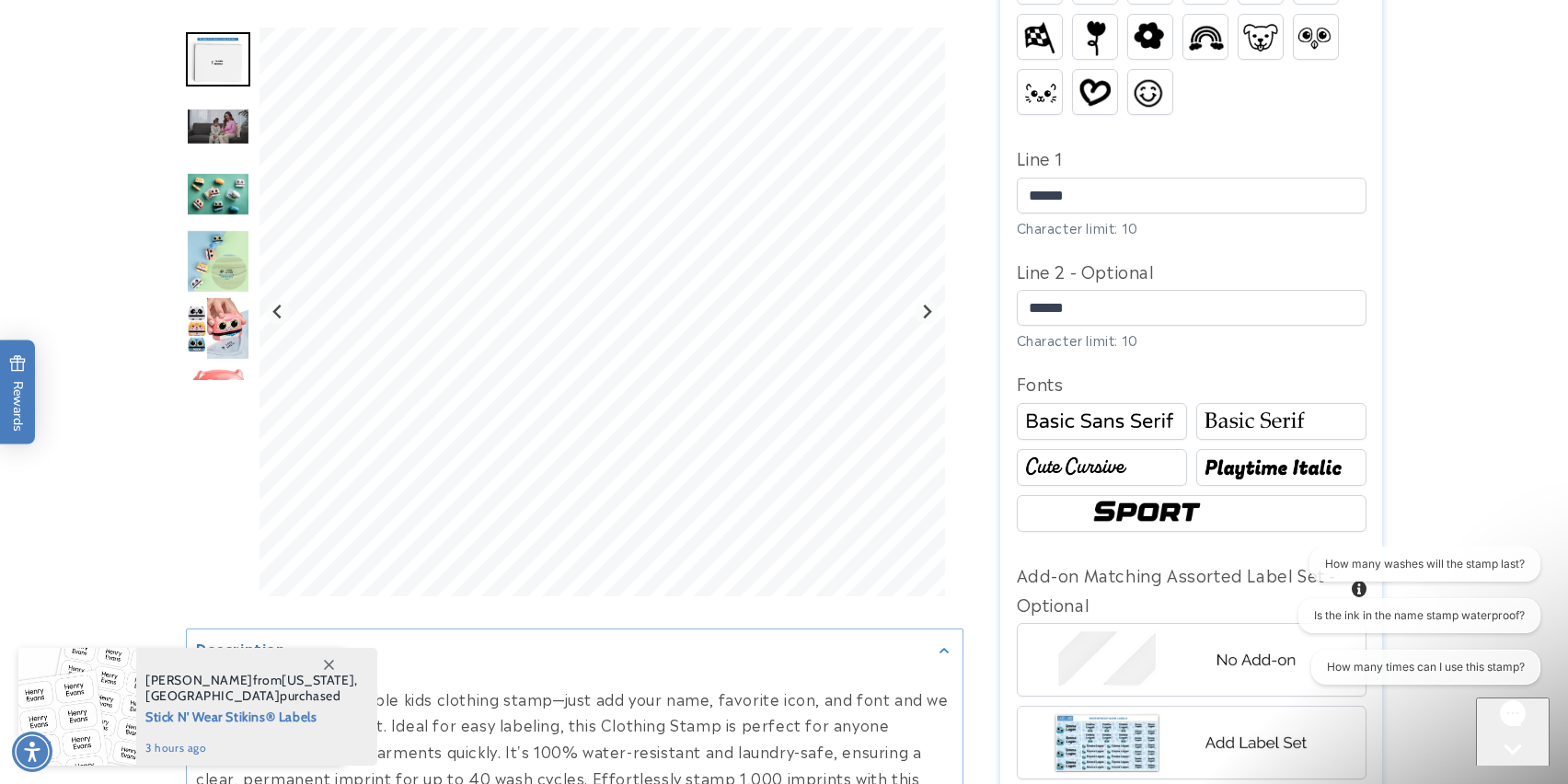
scroll to position [854, 0]
click at [1238, 453] on img at bounding box center [1280, 467] width 164 height 28
click at [1125, 407] on img at bounding box center [1101, 420] width 164 height 28
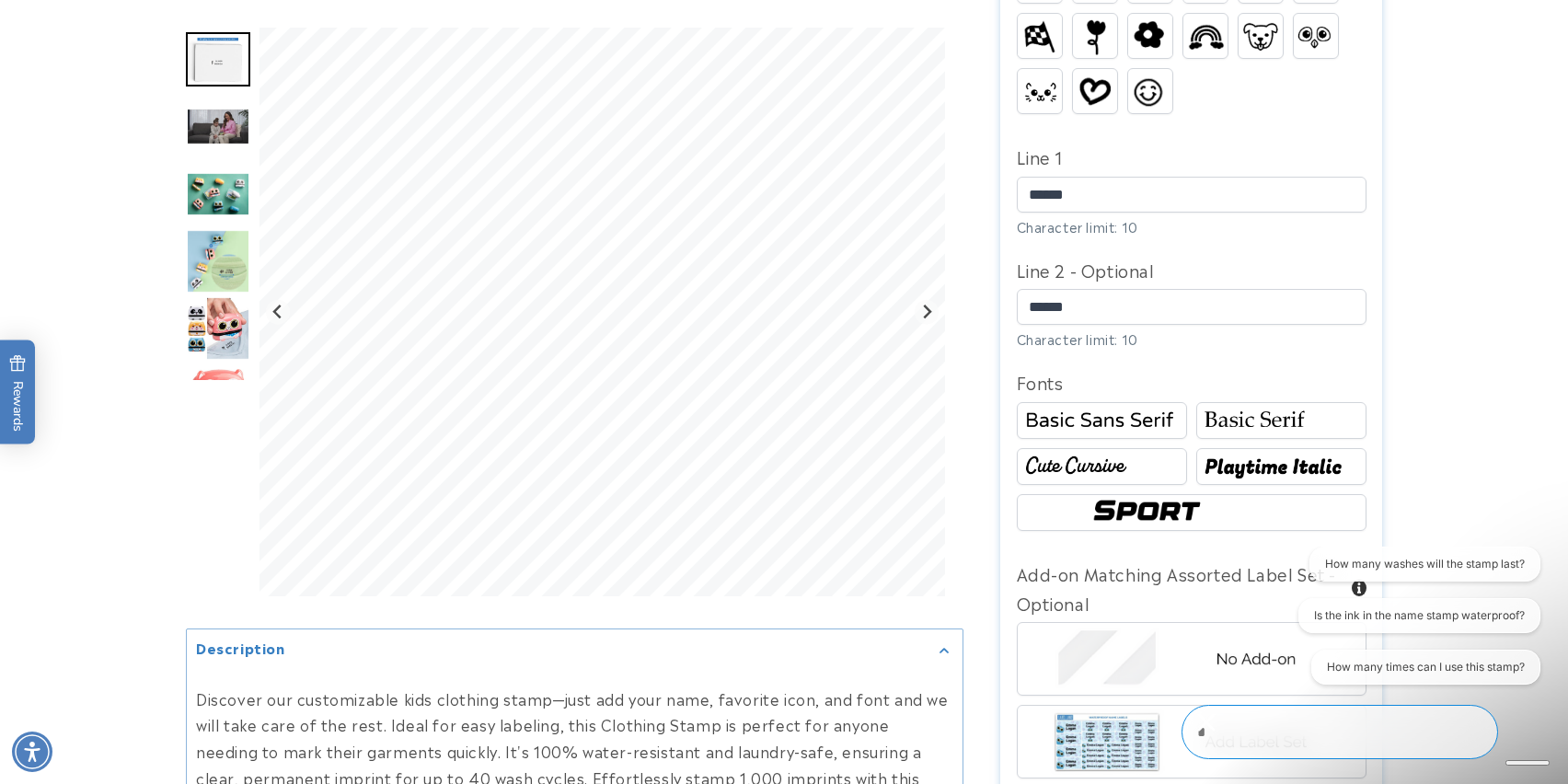
click at [1232, 407] on img at bounding box center [1280, 420] width 164 height 28
click at [1124, 453] on img at bounding box center [1101, 467] width 164 height 28
click at [1111, 407] on img at bounding box center [1101, 420] width 164 height 28
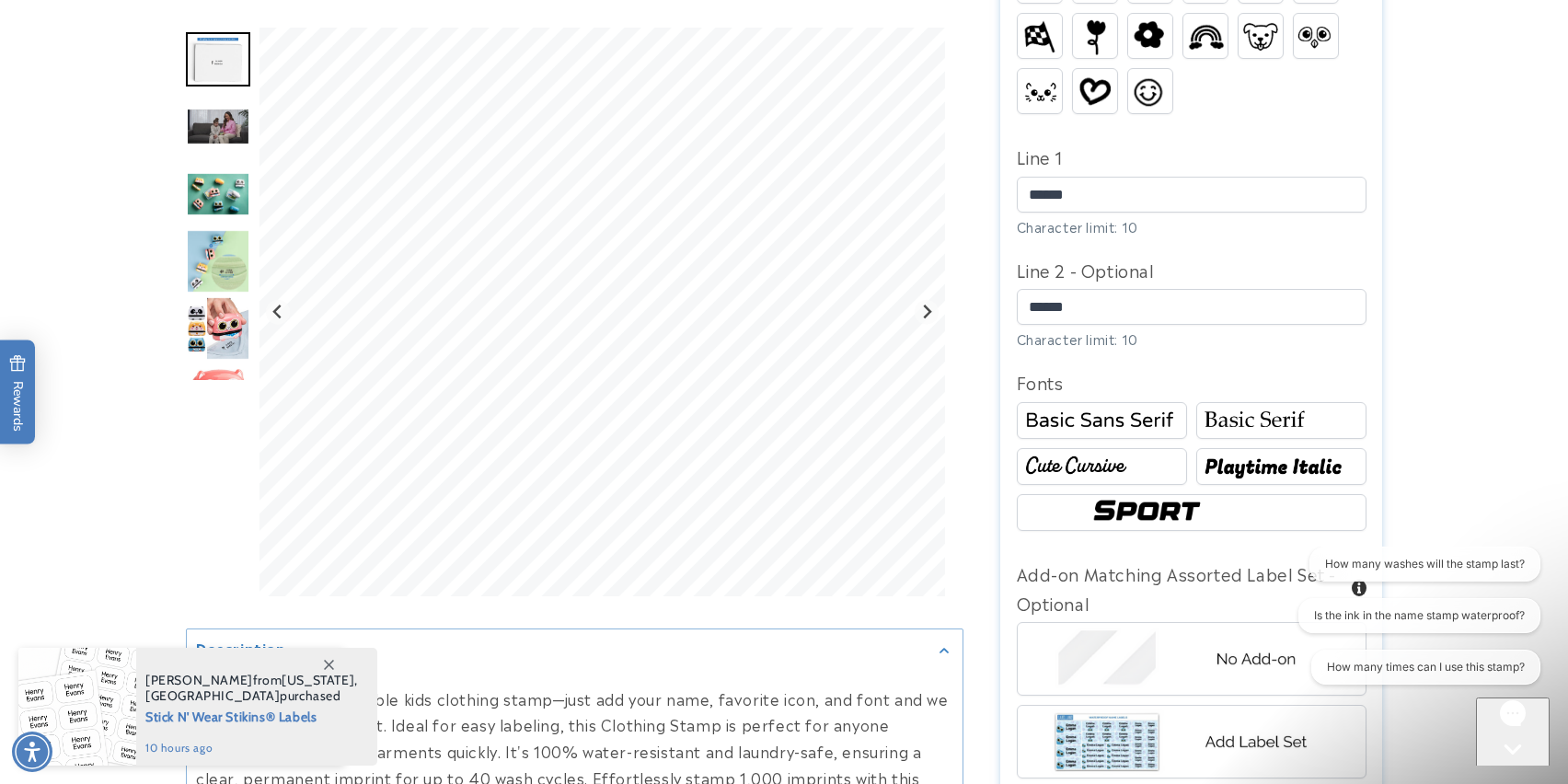
click at [1100, 453] on img at bounding box center [1101, 467] width 164 height 28
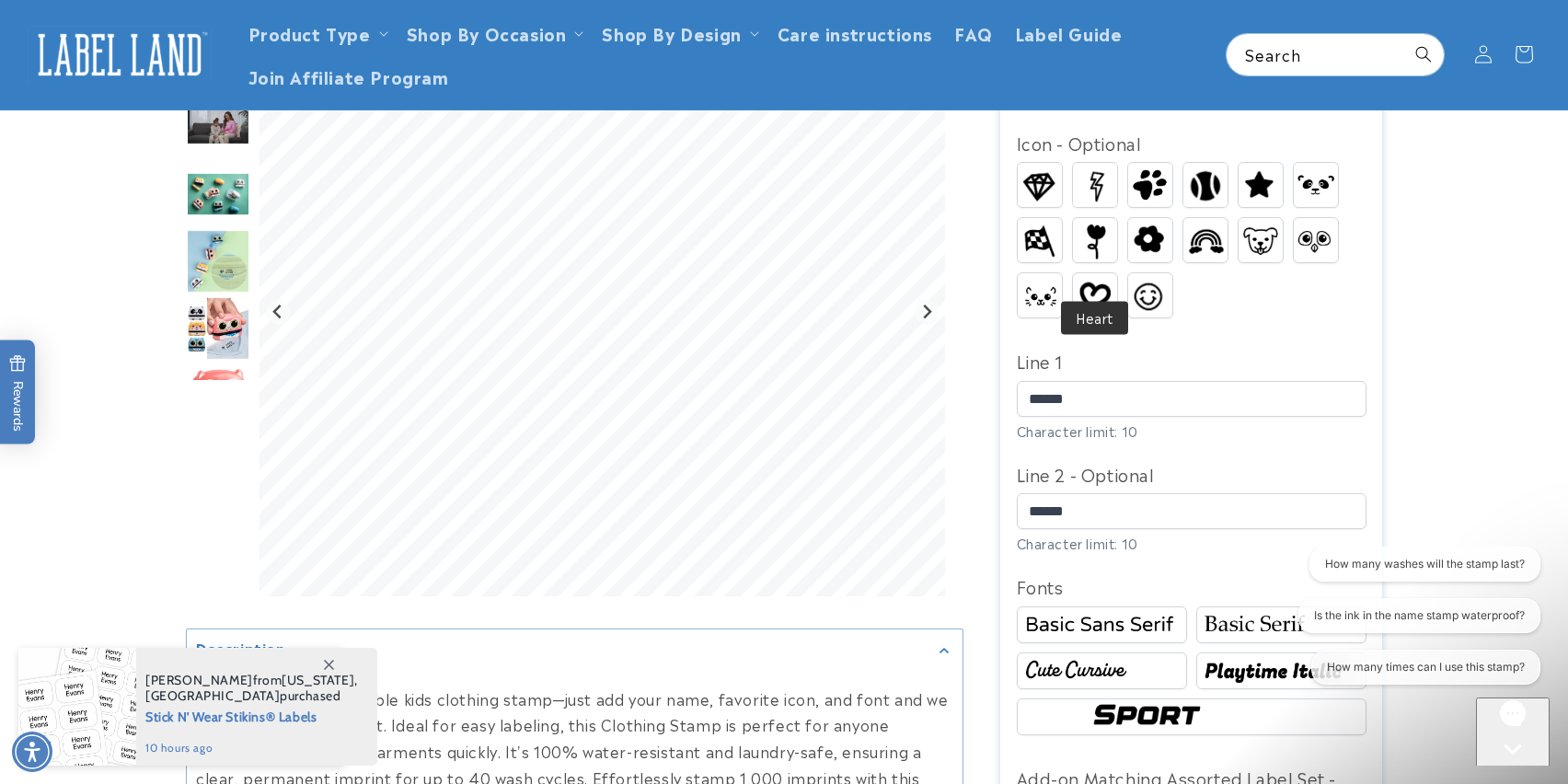
scroll to position [654, 0]
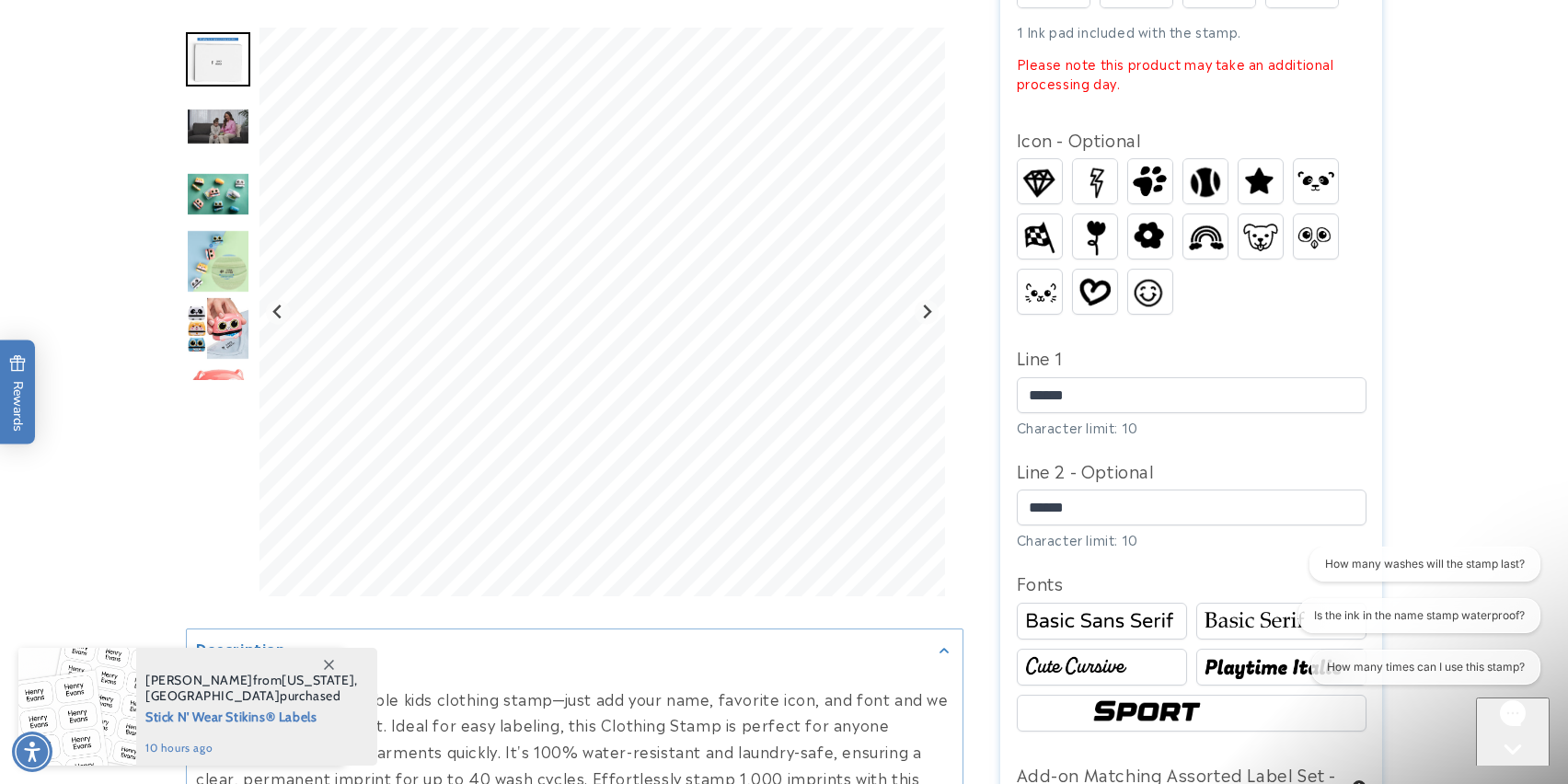
click at [1096, 161] on img at bounding box center [1094, 182] width 44 height 44
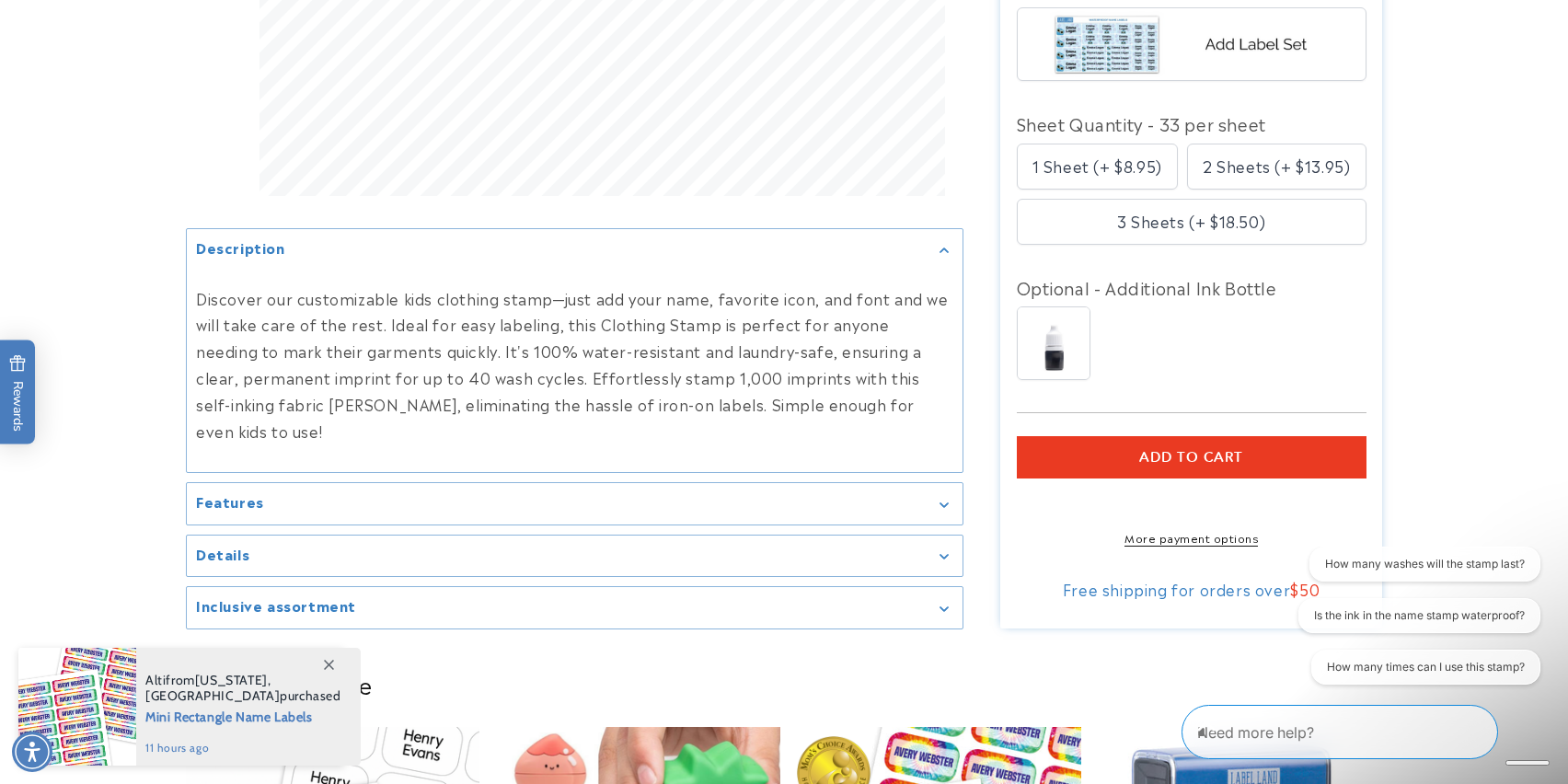
scroll to position [1553, 0]
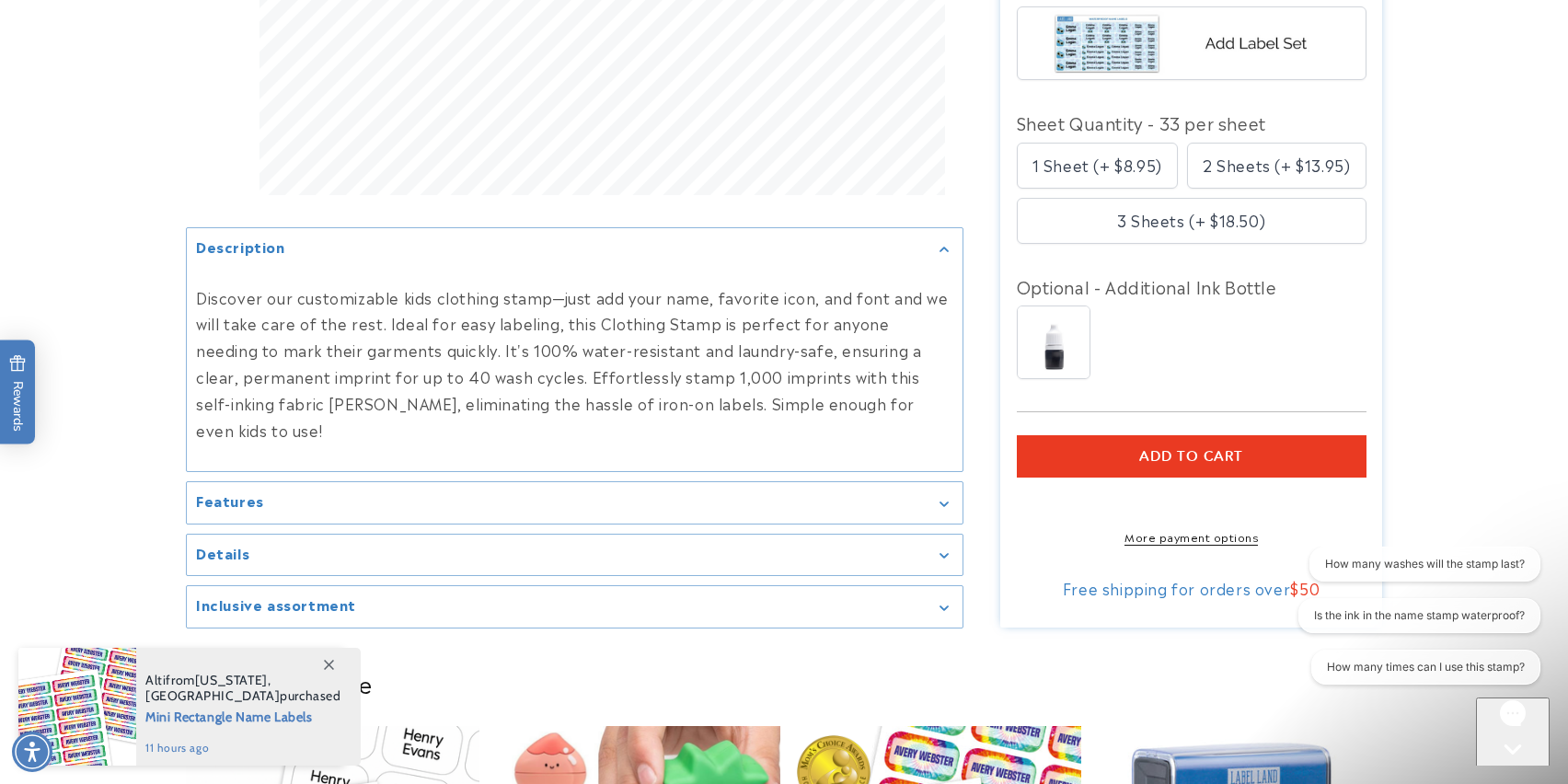
click at [1063, 334] on img at bounding box center [1053, 343] width 72 height 72
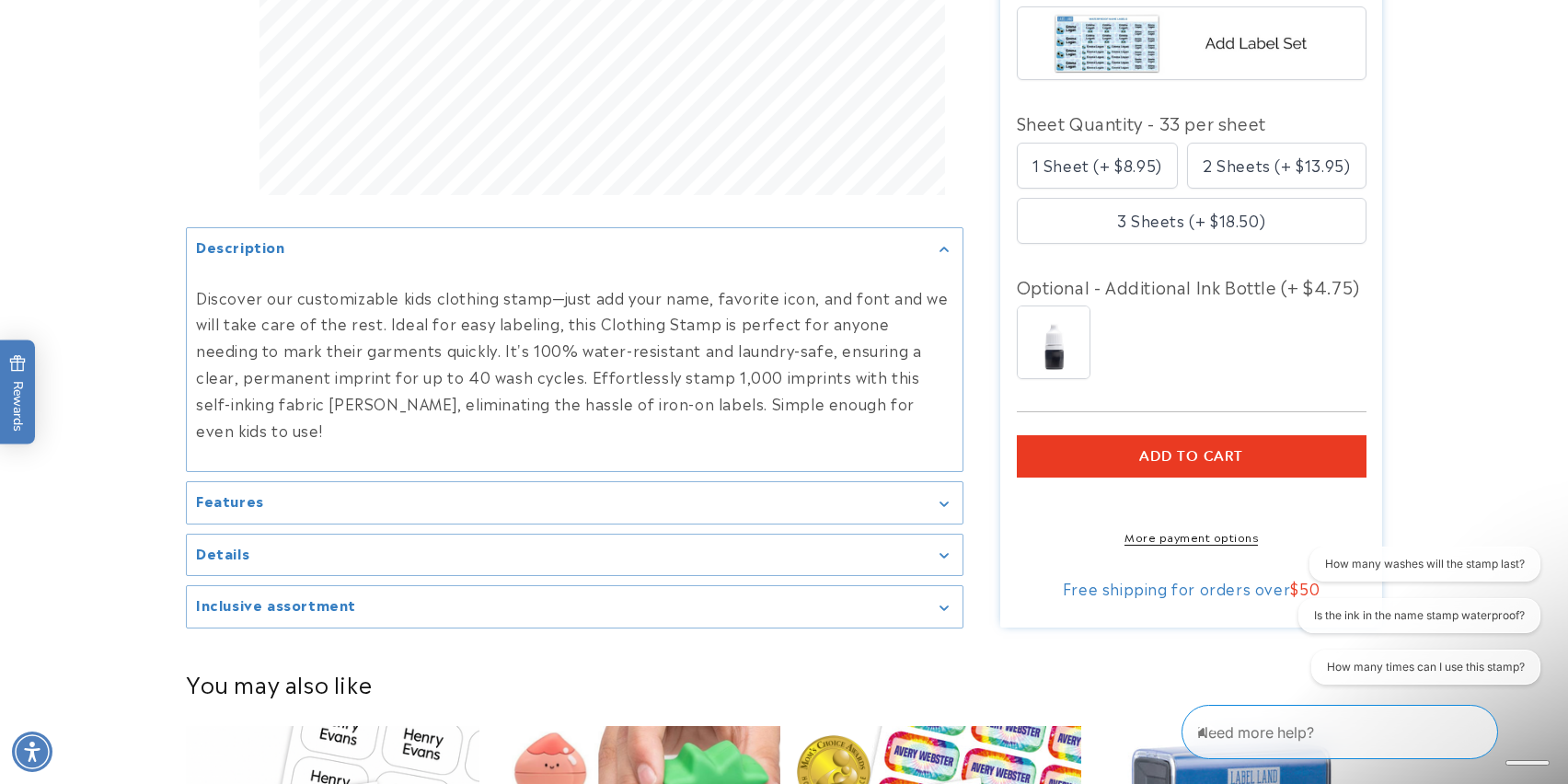
click at [1021, 489] on shop-pay-wallet-button at bounding box center [1018, 499] width 5 height 22
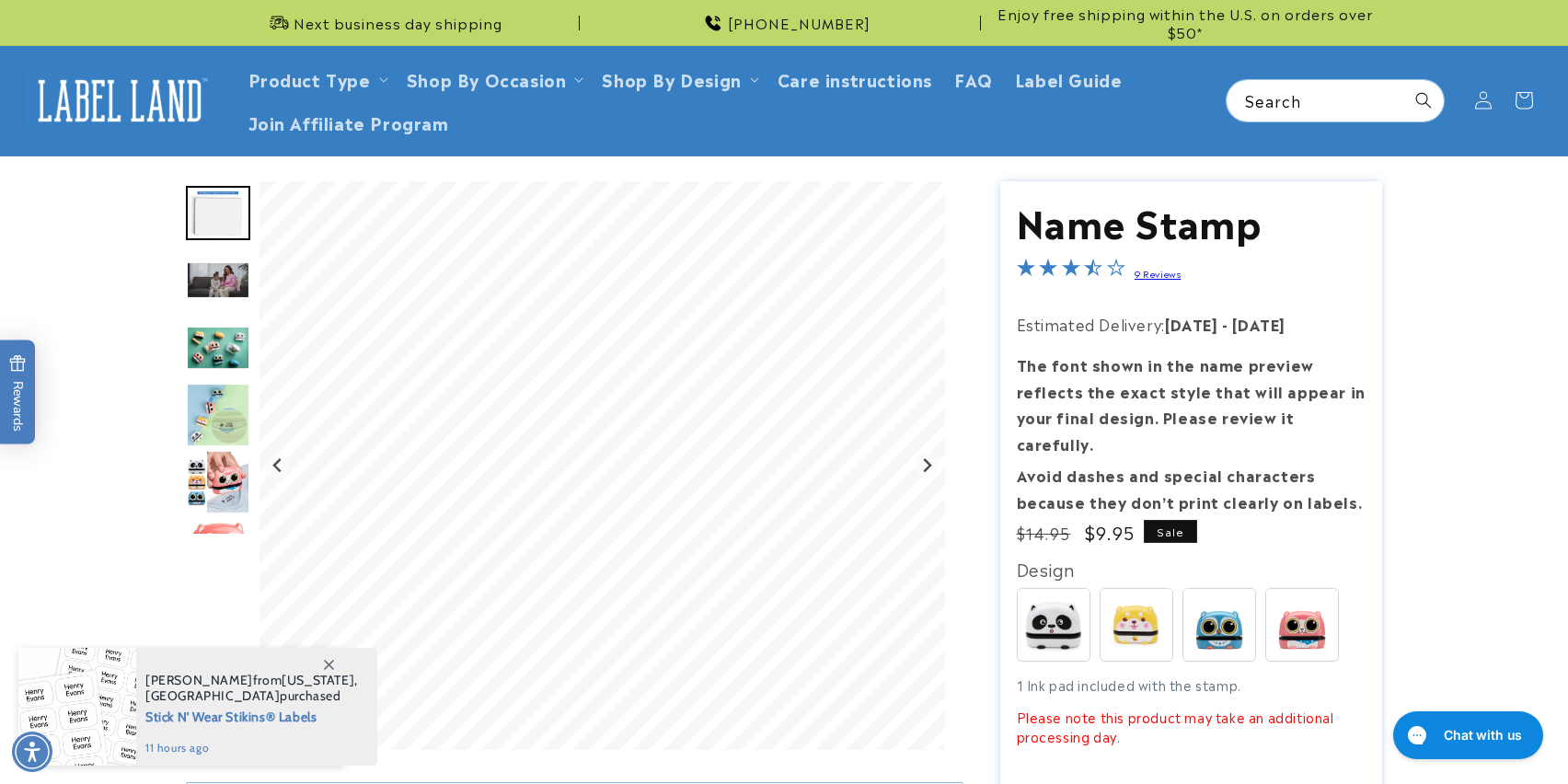
click at [220, 344] on img "Go to slide 4" at bounding box center [218, 348] width 65 height 44
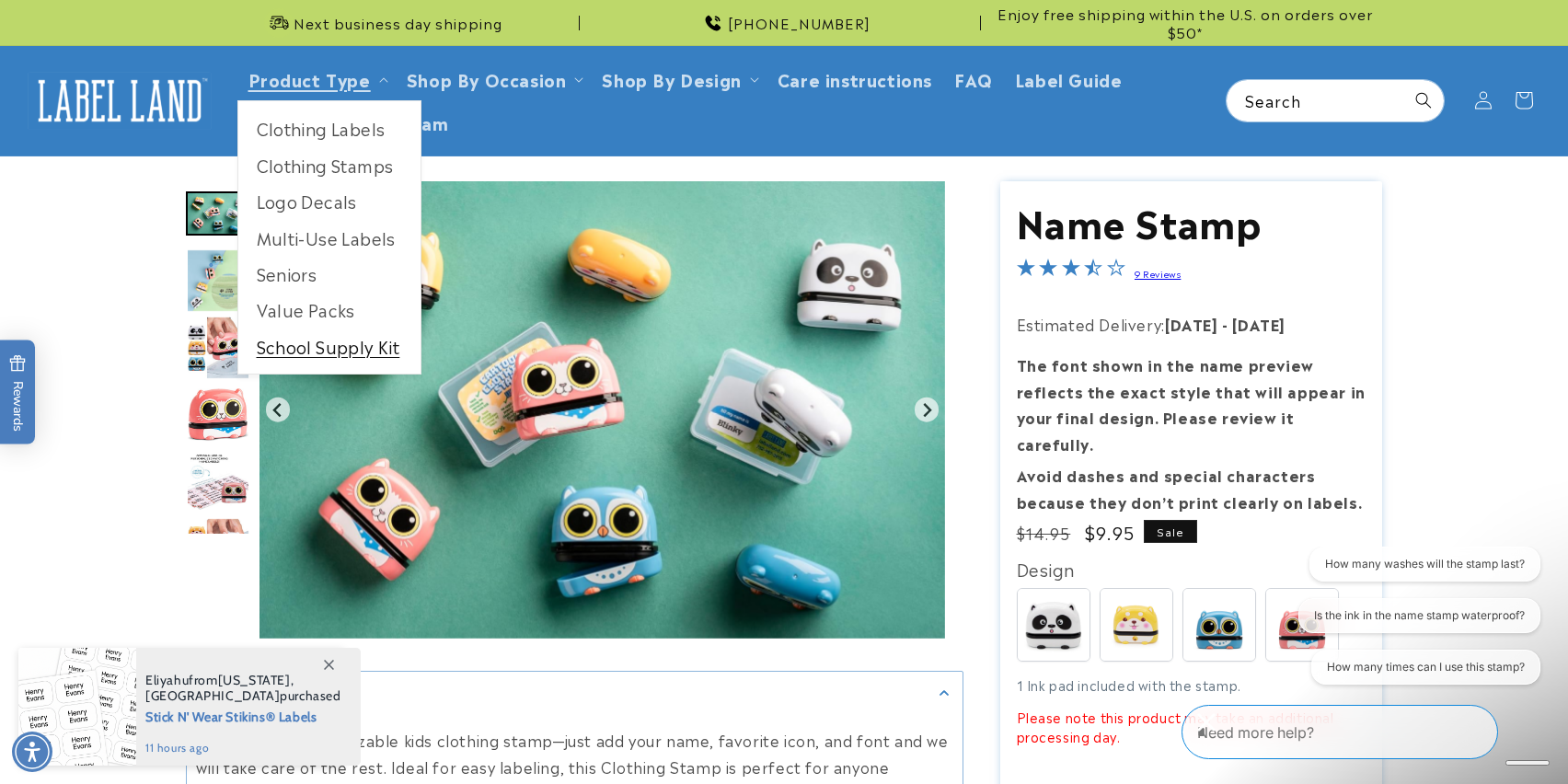
click at [324, 340] on link "School Supply Kit" at bounding box center [330, 347] width 182 height 36
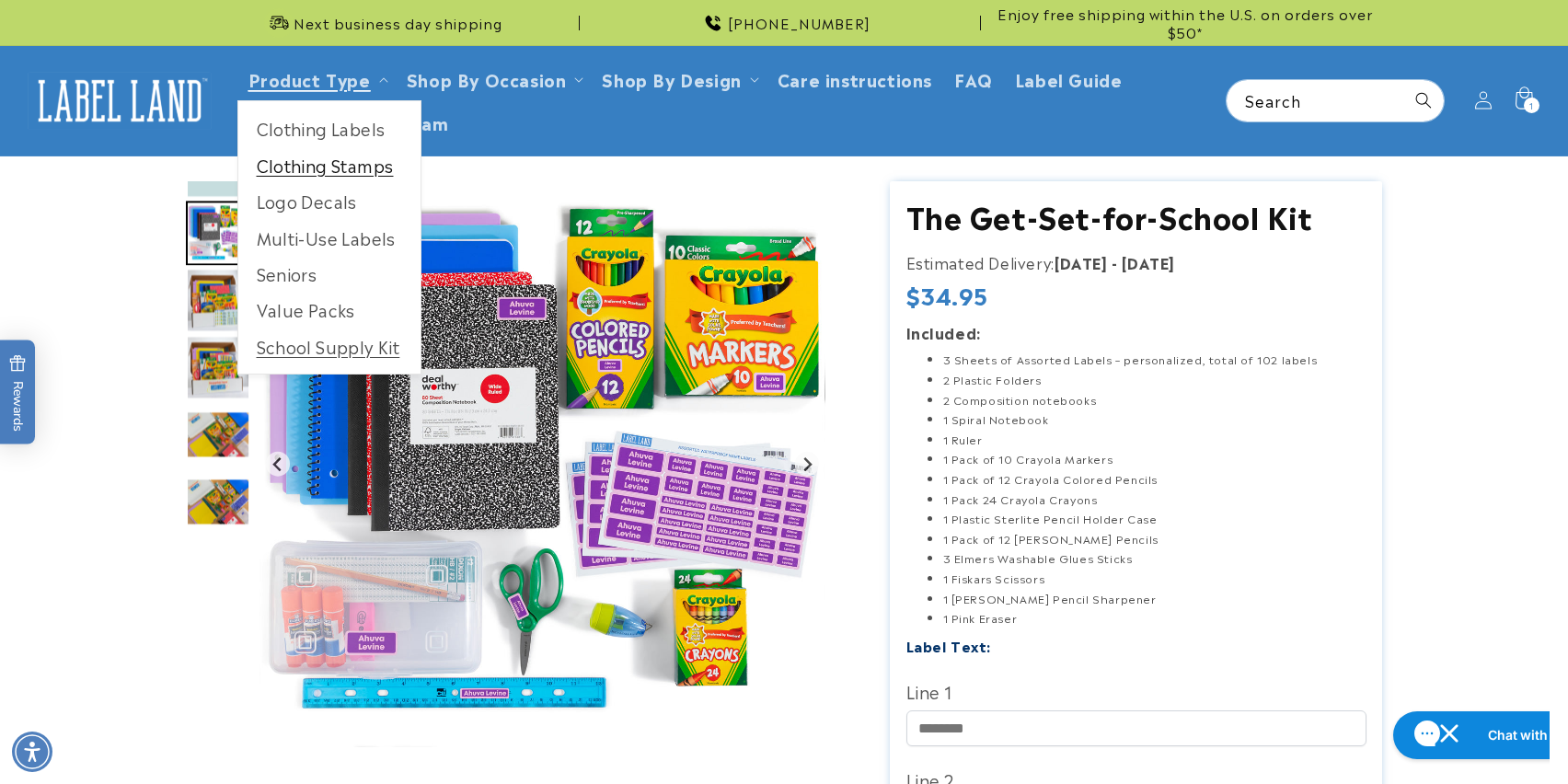
click at [338, 178] on link "Clothing Stamps" at bounding box center [330, 165] width 182 height 36
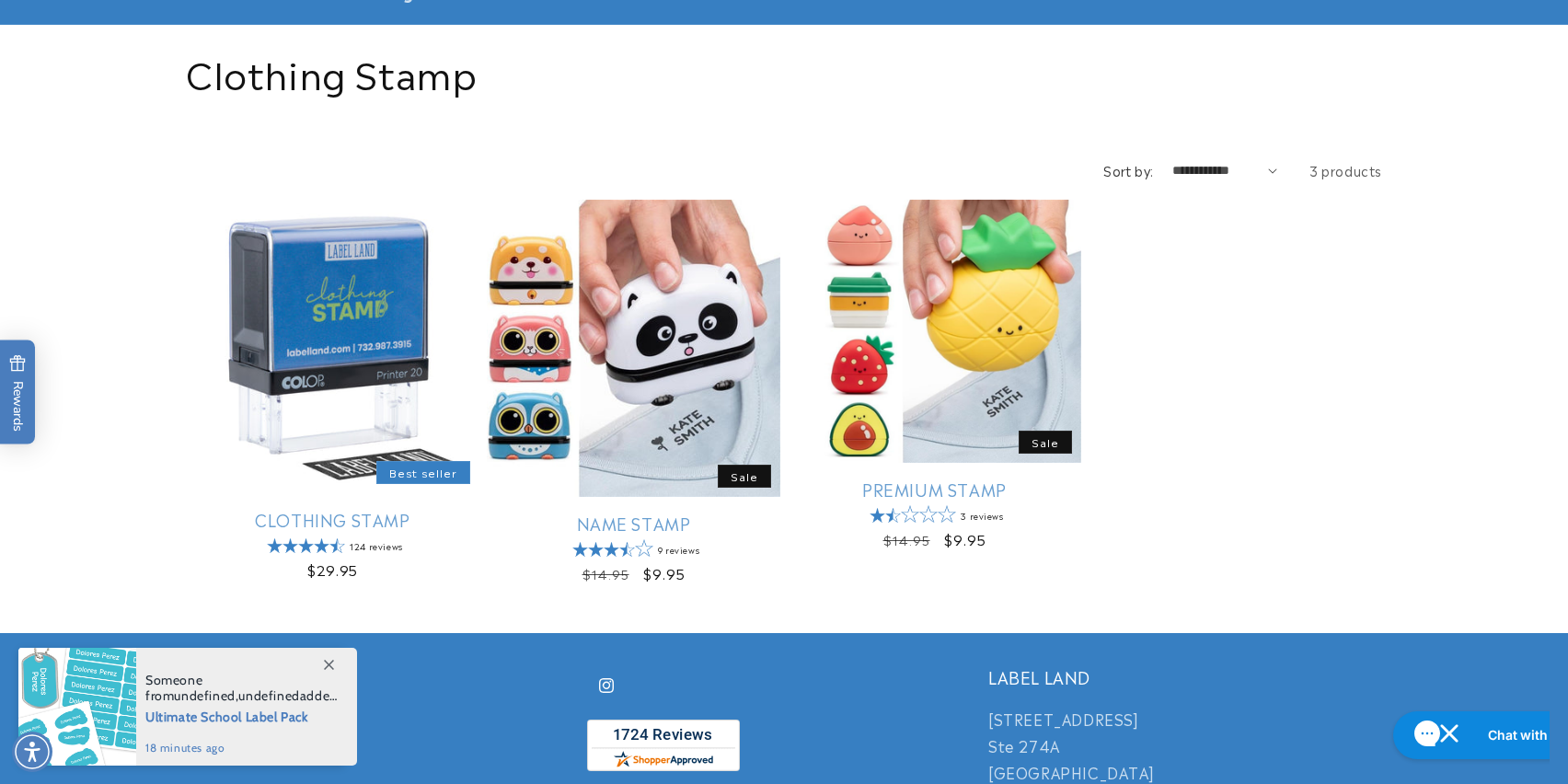
scroll to position [133, 0]
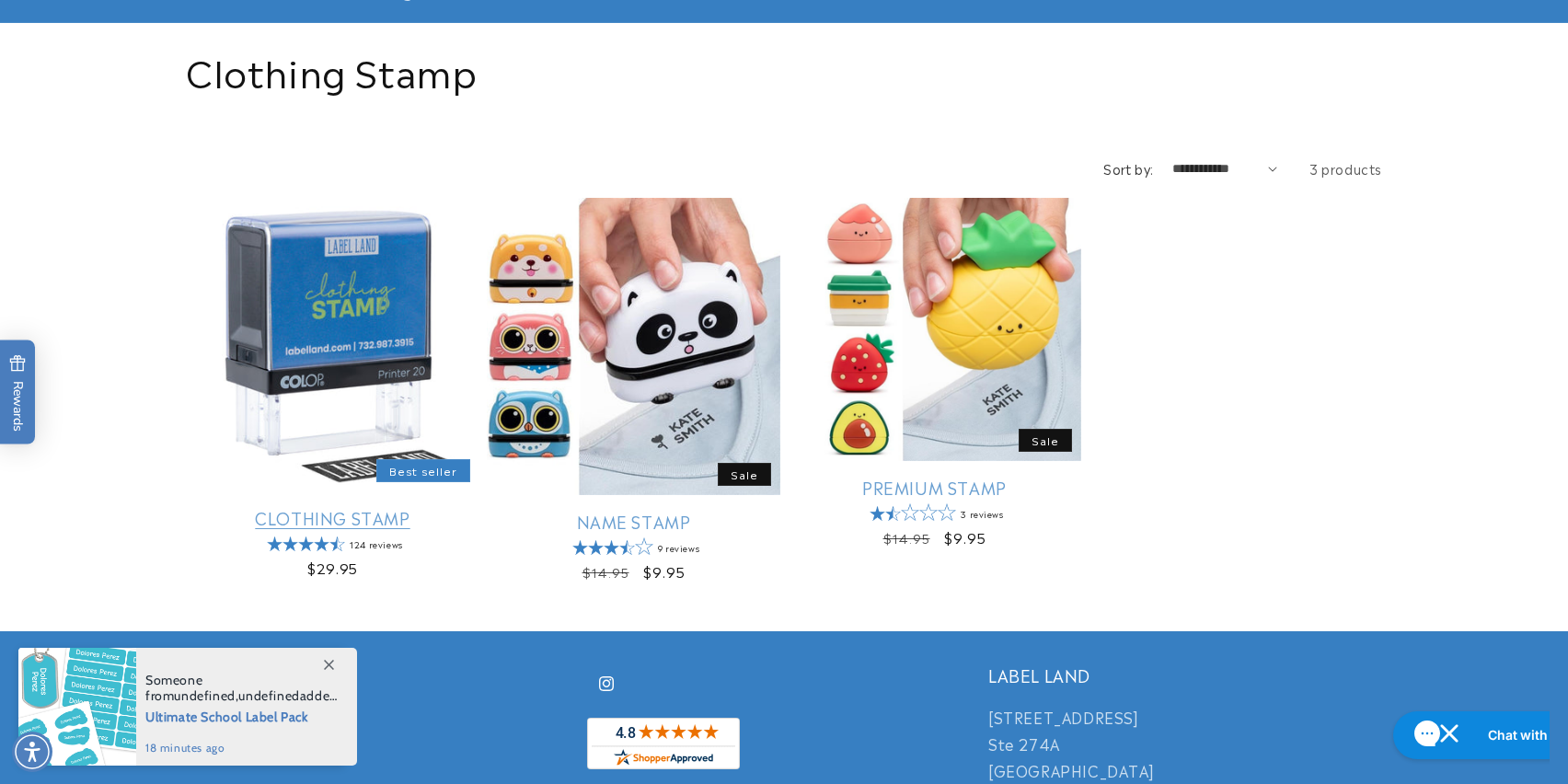
click at [311, 507] on link "Clothing Stamp" at bounding box center [332, 518] width 293 height 21
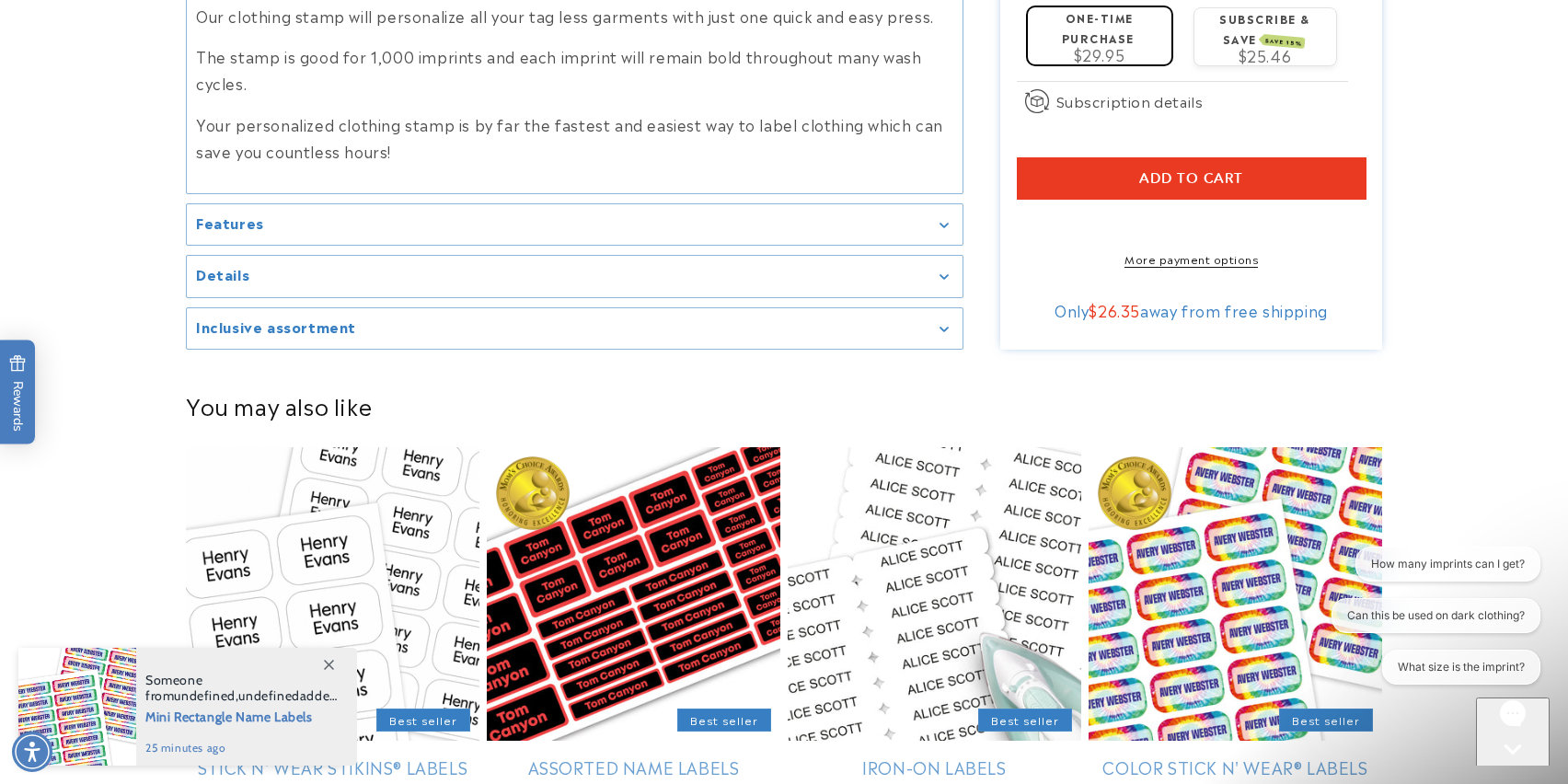
scroll to position [2116, 0]
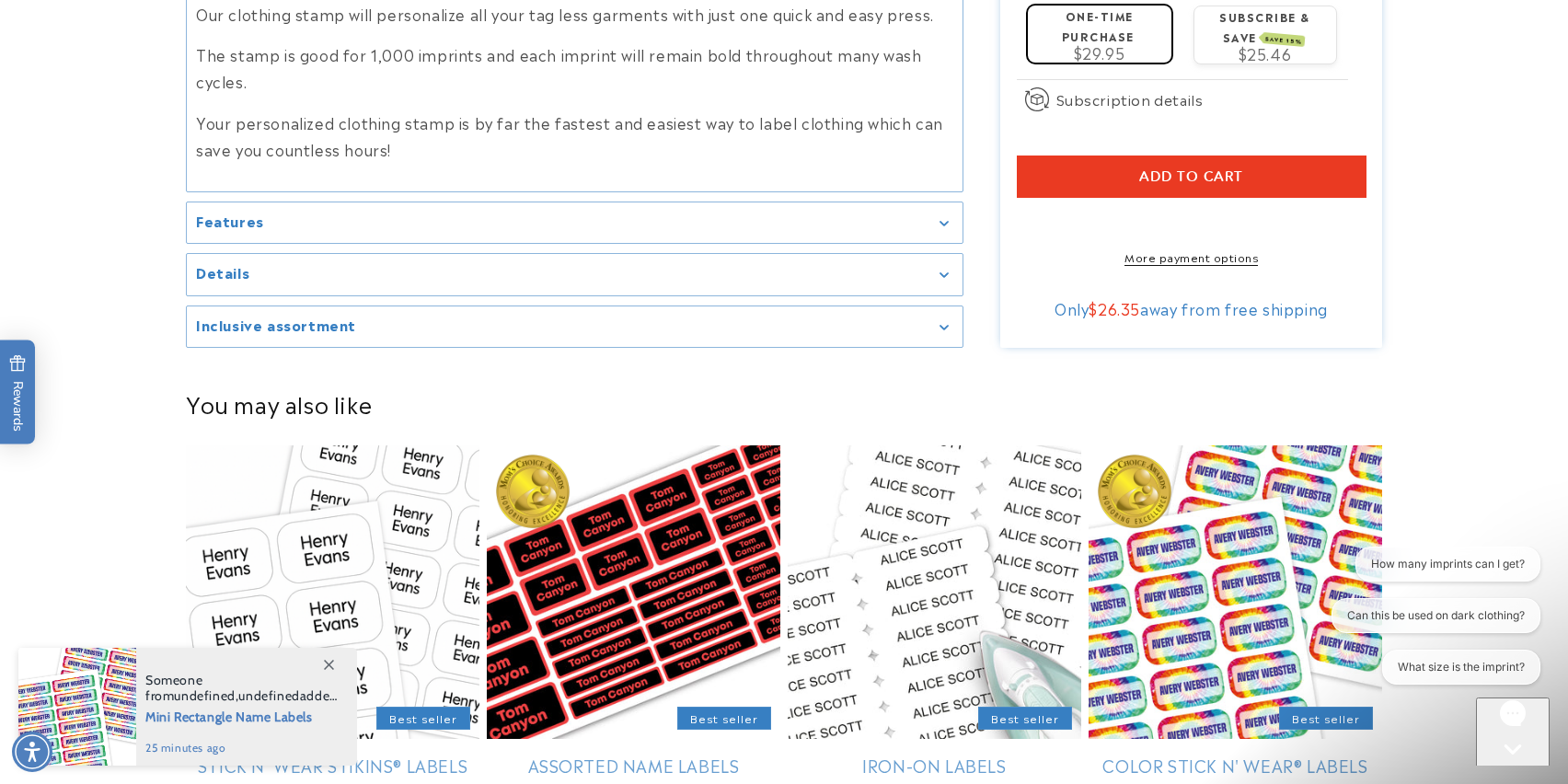
click at [317, 277] on div "Details" at bounding box center [574, 275] width 757 height 14
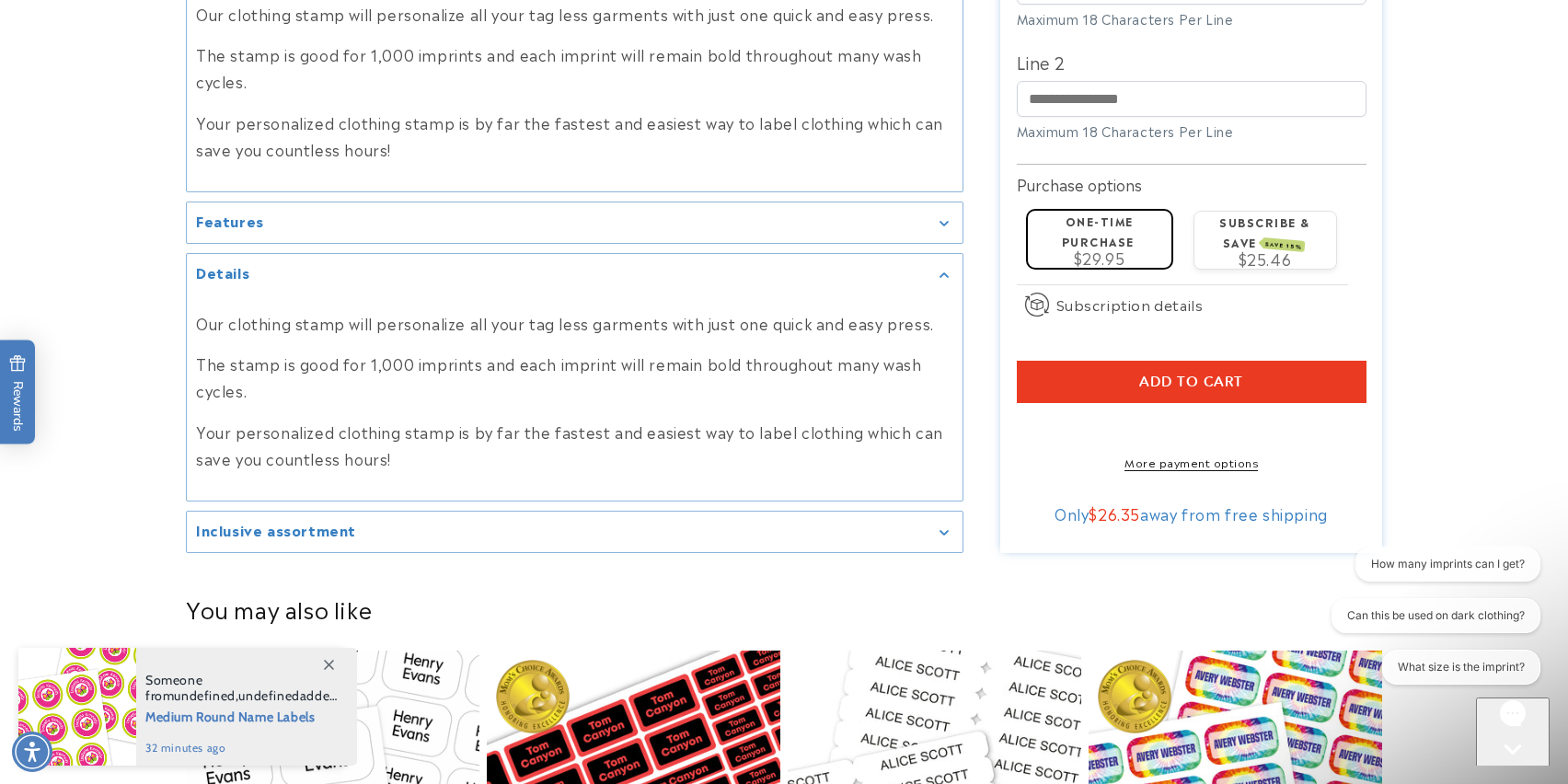
click at [299, 545] on summary "Inclusive assortment" at bounding box center [575, 533] width 776 height 42
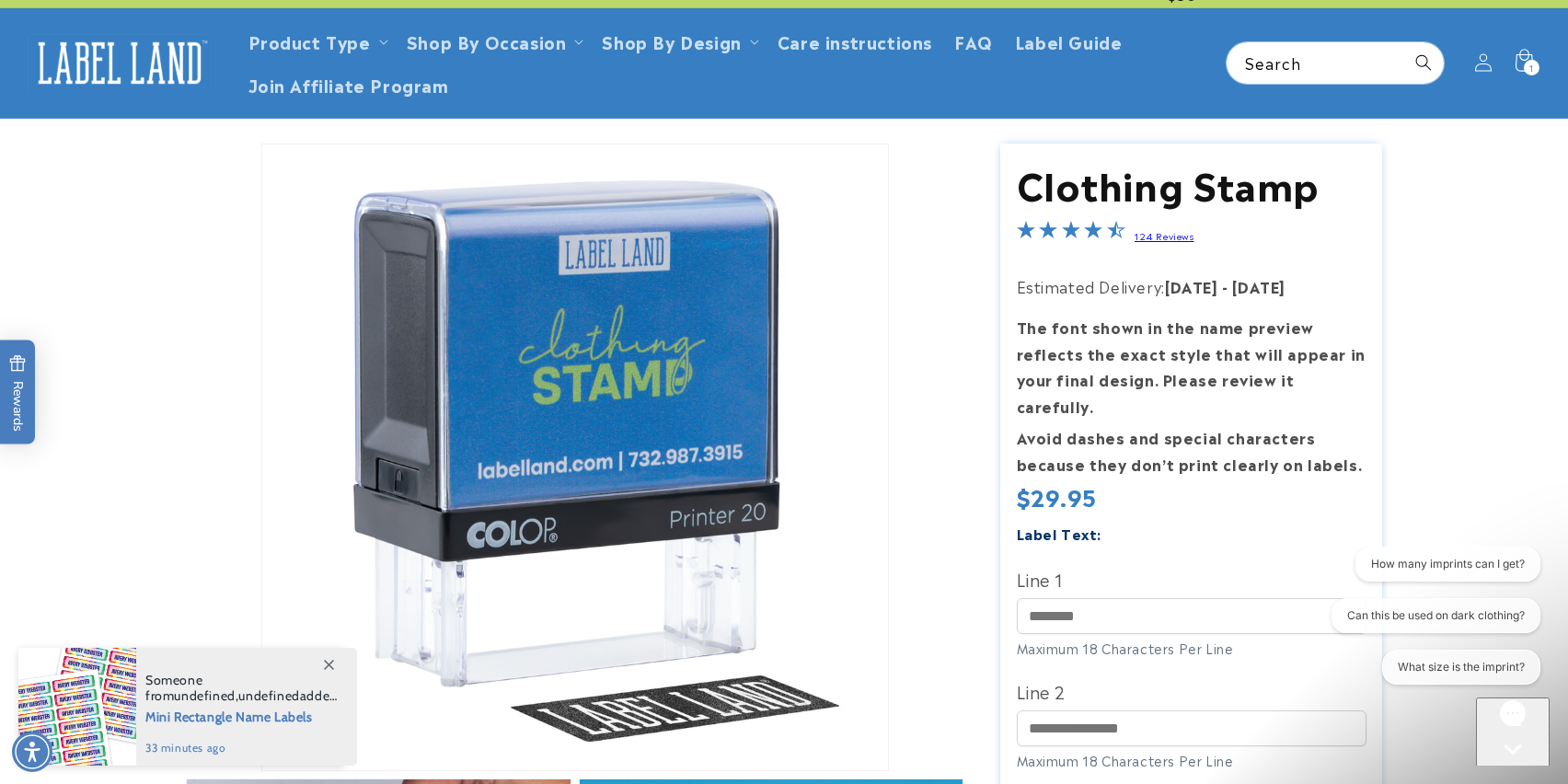
scroll to position [0, 0]
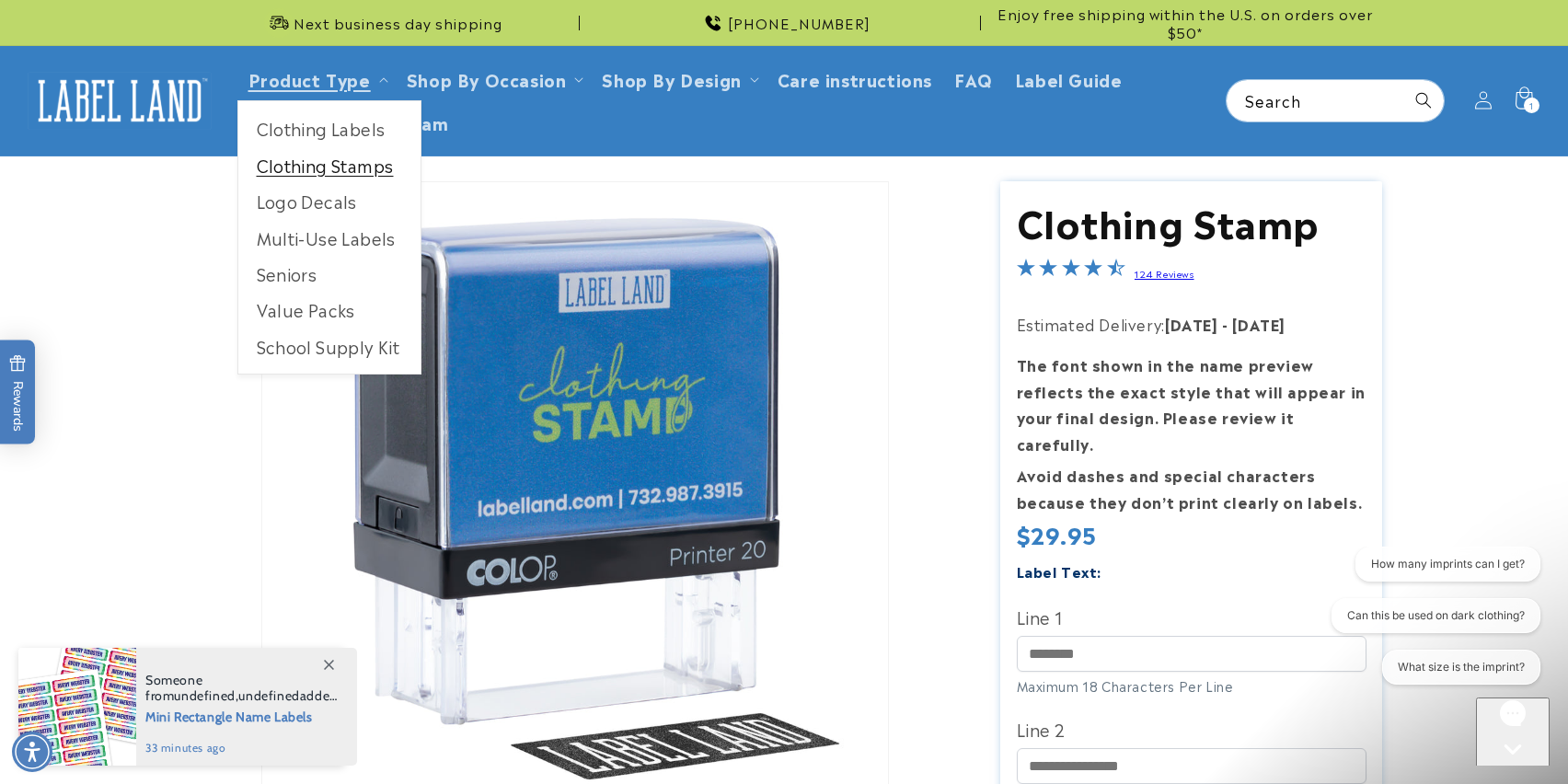
click at [316, 162] on link "Clothing Stamps" at bounding box center [330, 165] width 182 height 36
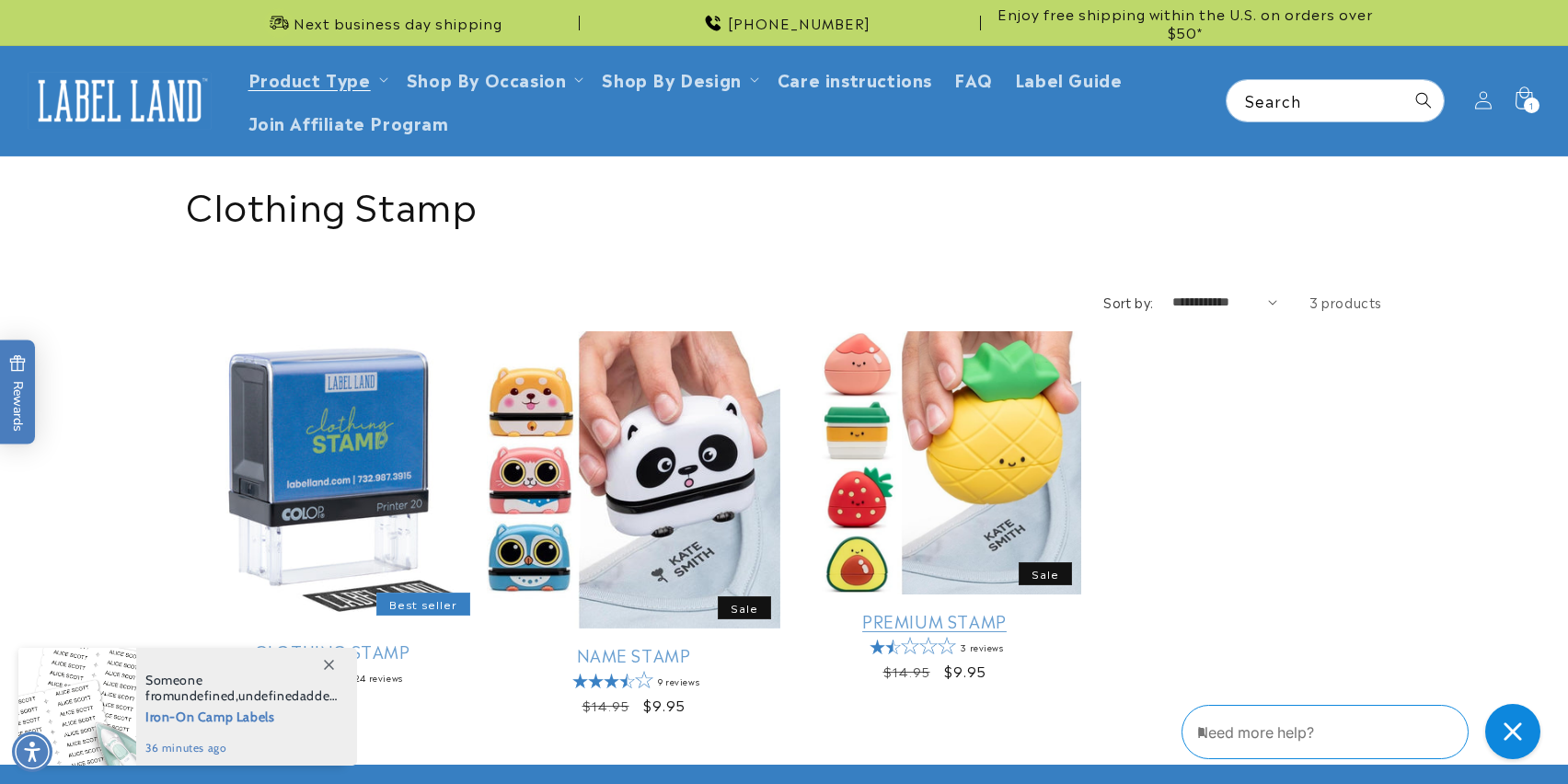
click at [1013, 610] on link "Premium Stamp" at bounding box center [934, 621] width 293 height 21
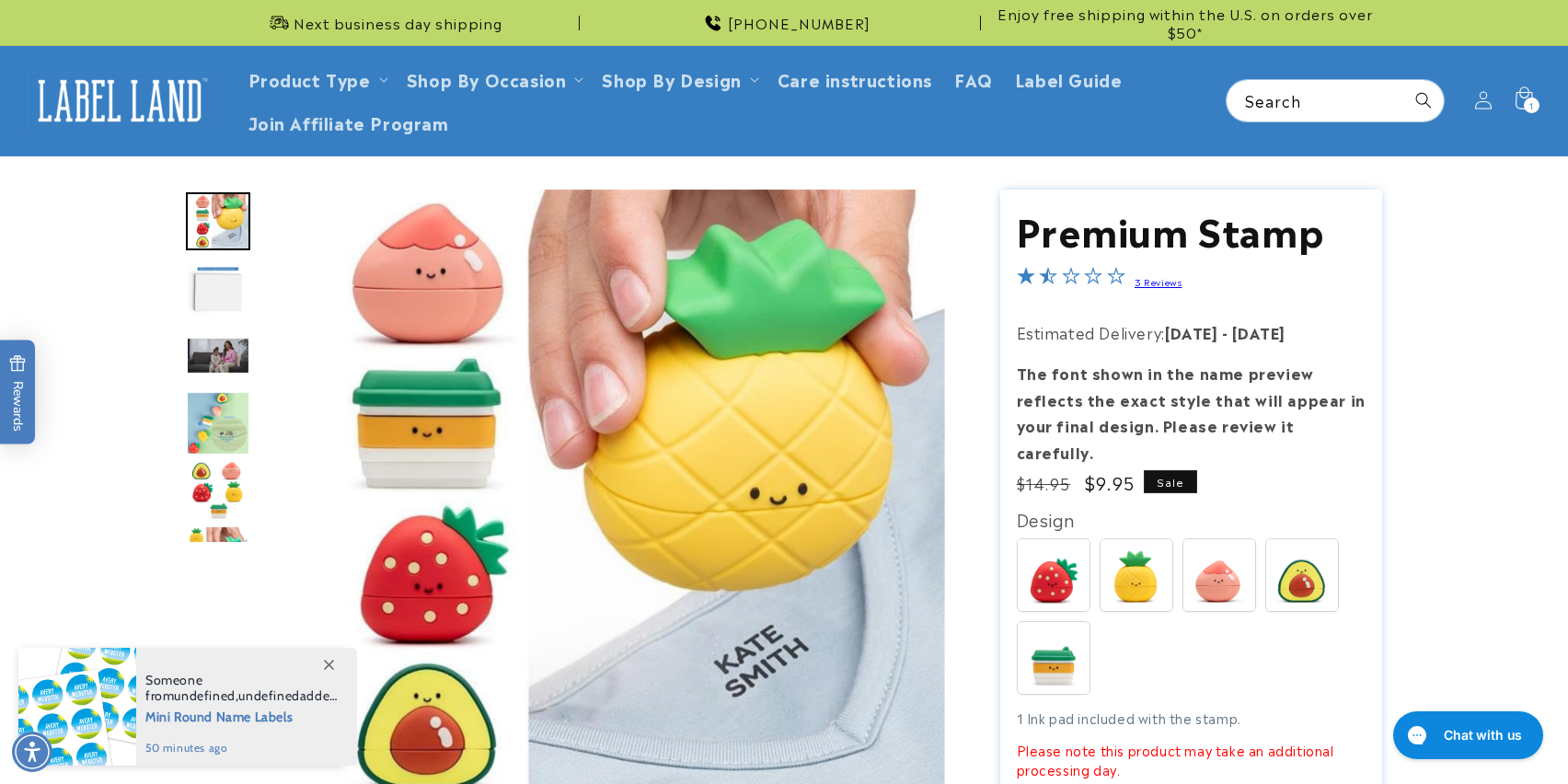
click at [1127, 573] on img at bounding box center [1136, 576] width 72 height 72
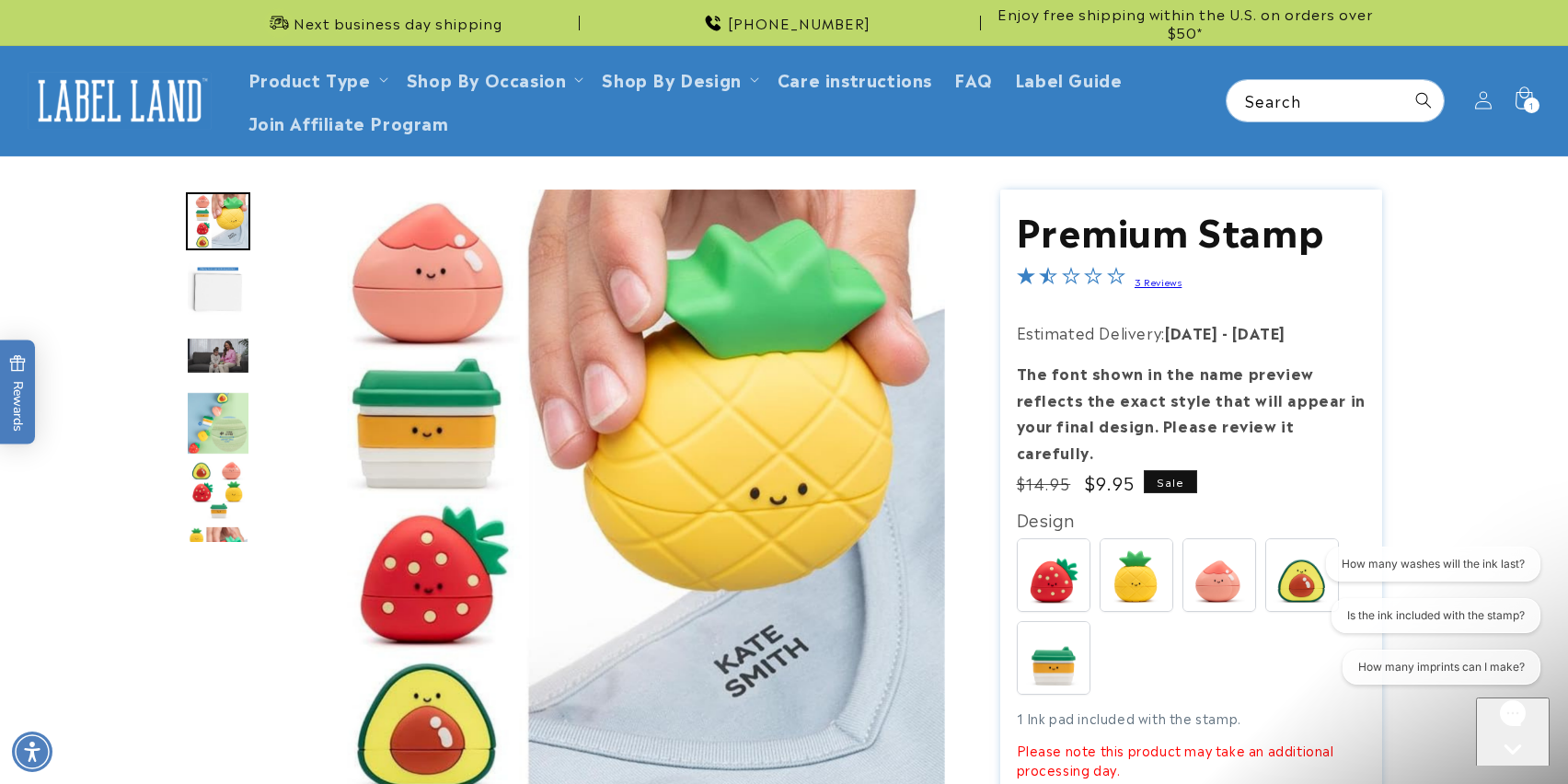
click at [1162, 280] on link "3 Reviews" at bounding box center [1157, 282] width 47 height 13
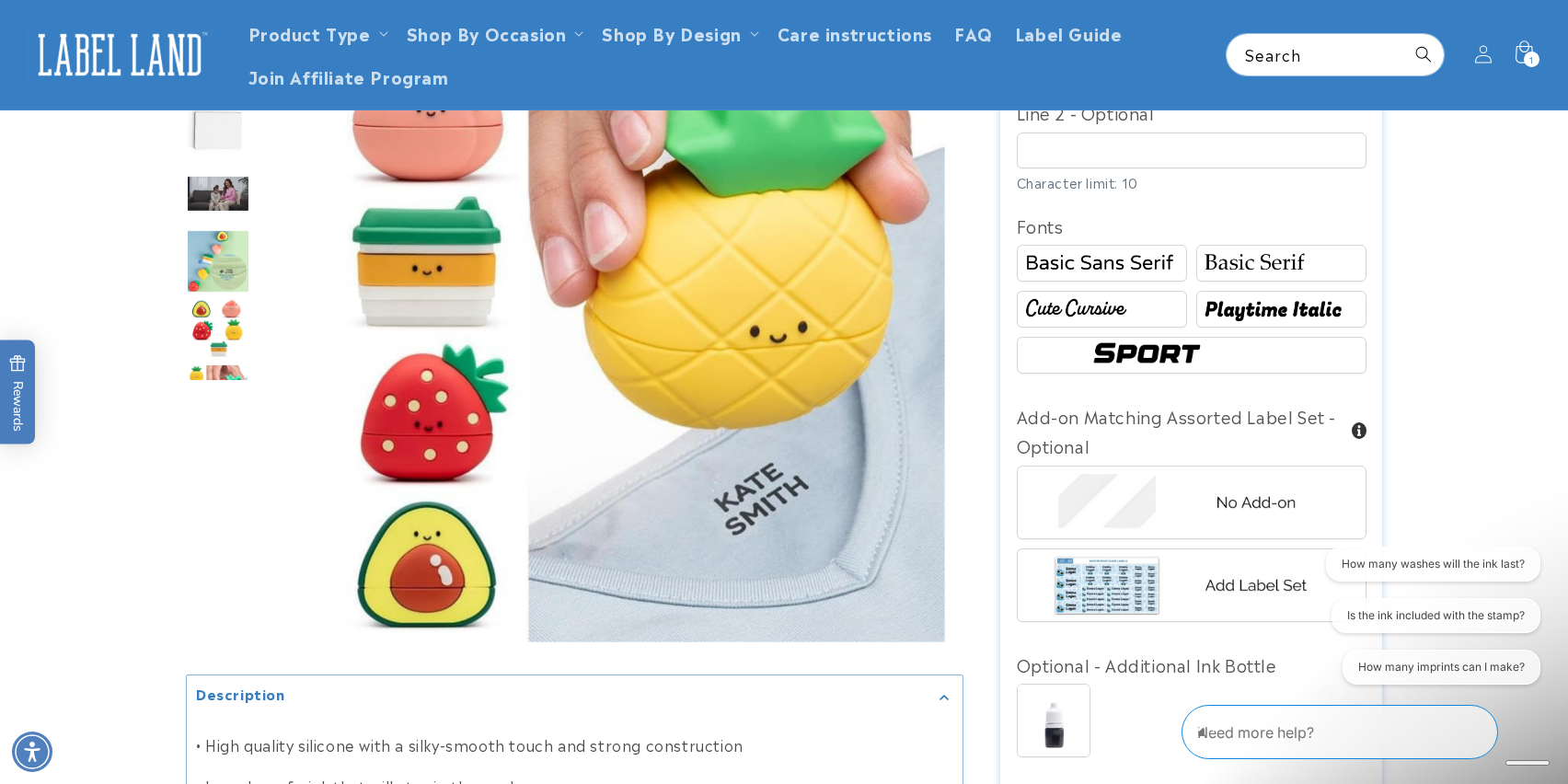
scroll to position [944, 0]
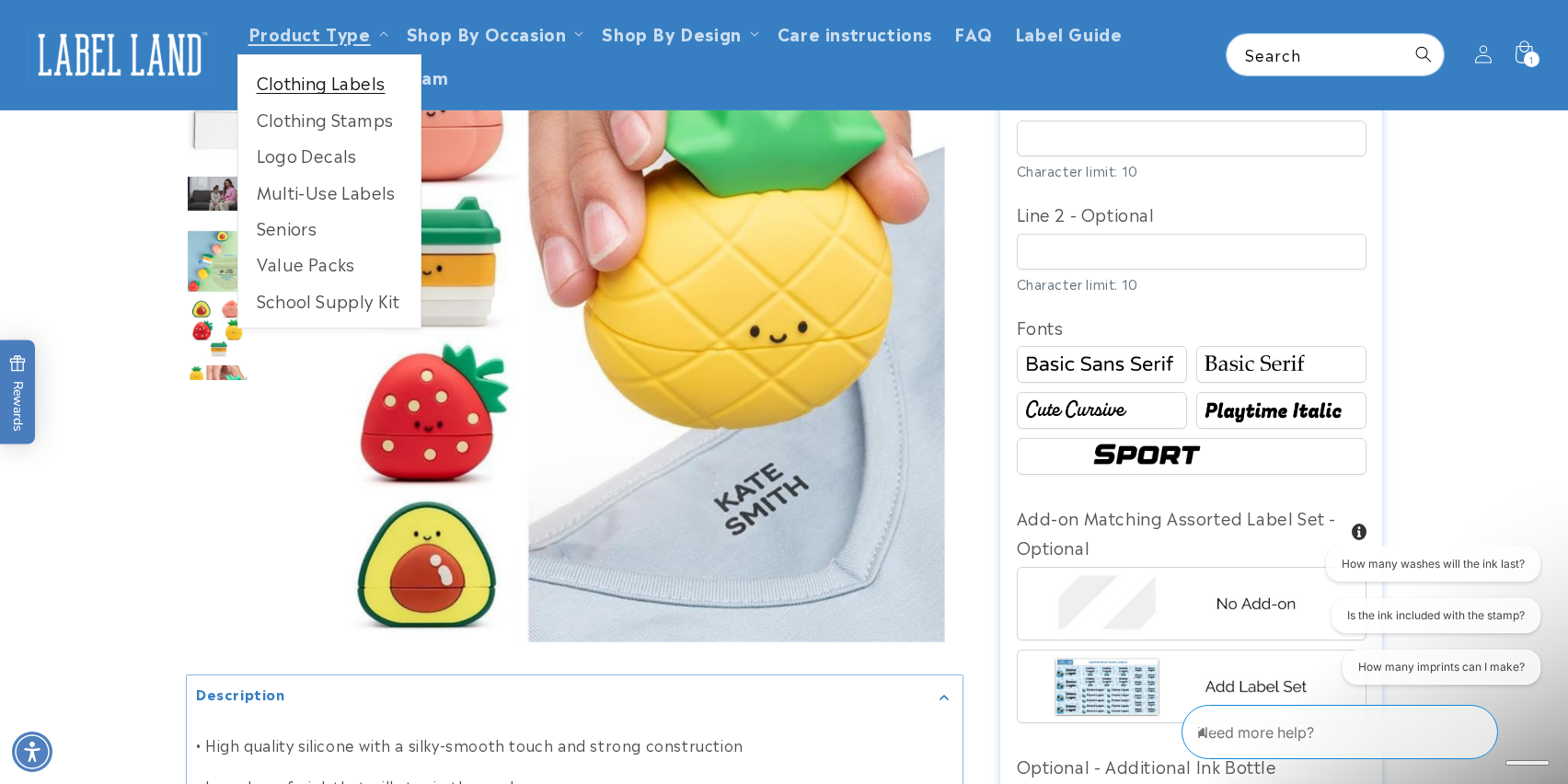
click at [344, 87] on link "Clothing Labels" at bounding box center [330, 83] width 182 height 36
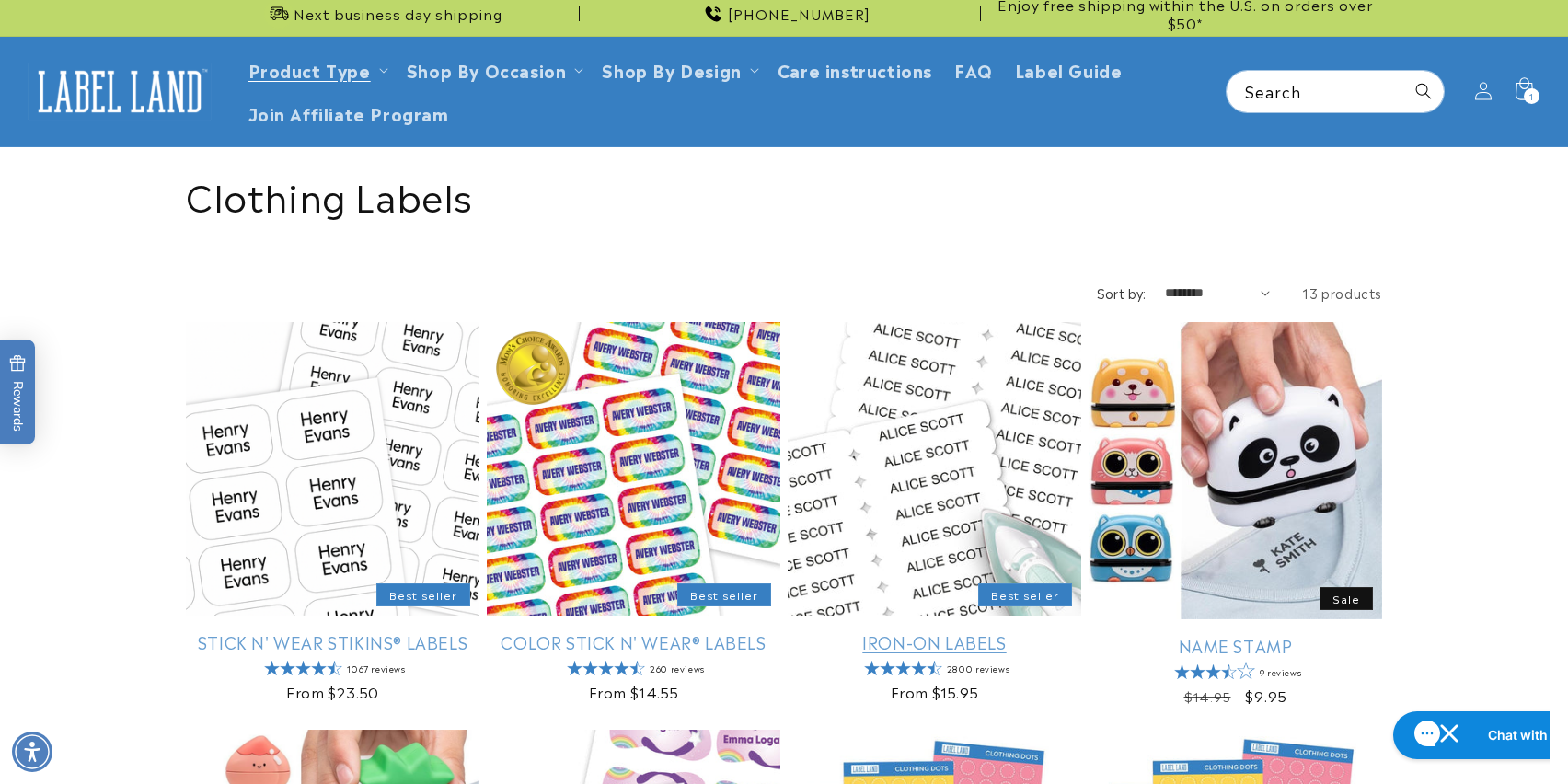
scroll to position [14, 0]
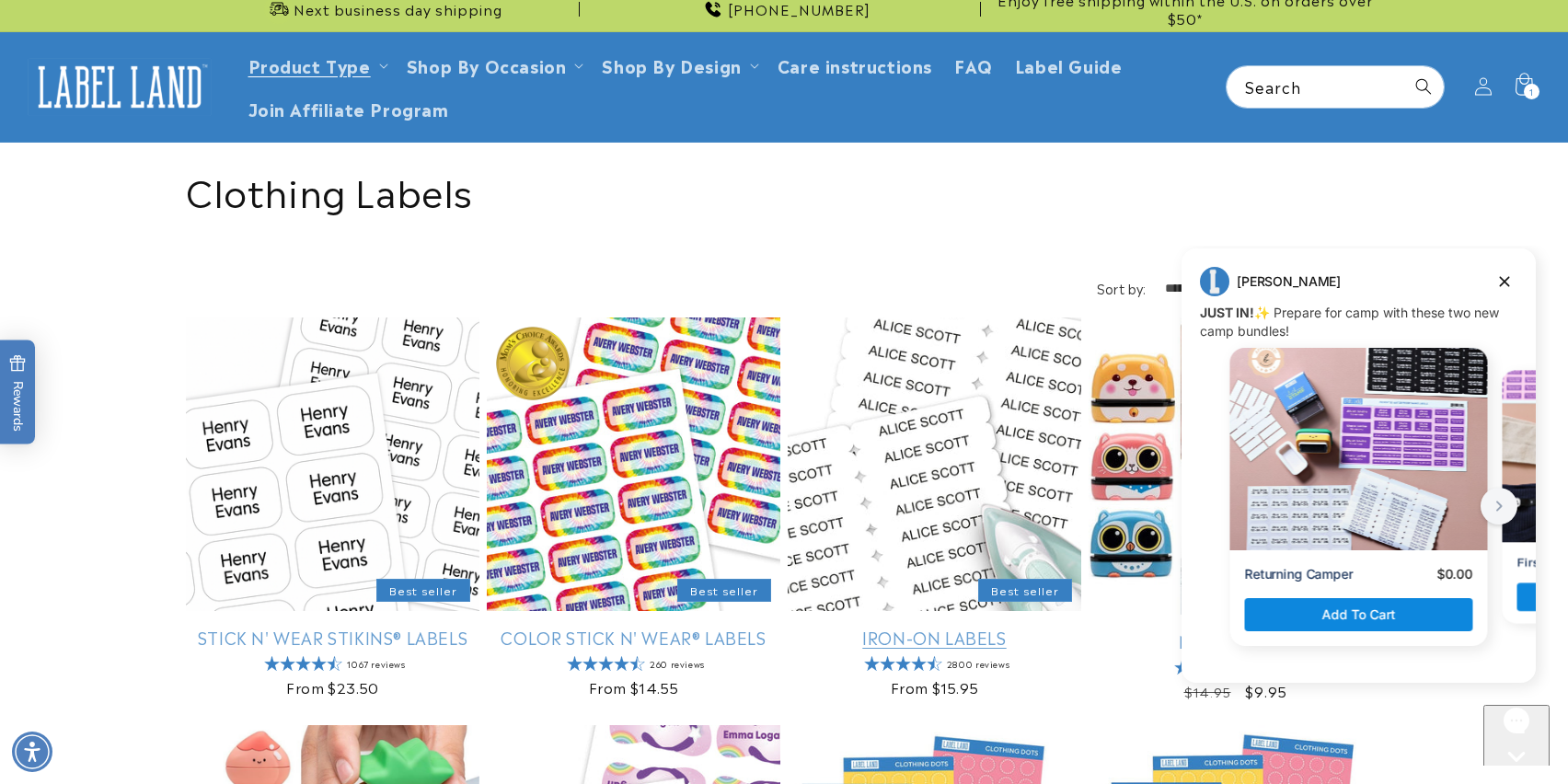
click at [910, 627] on link "Iron-On Labels" at bounding box center [934, 638] width 293 height 21
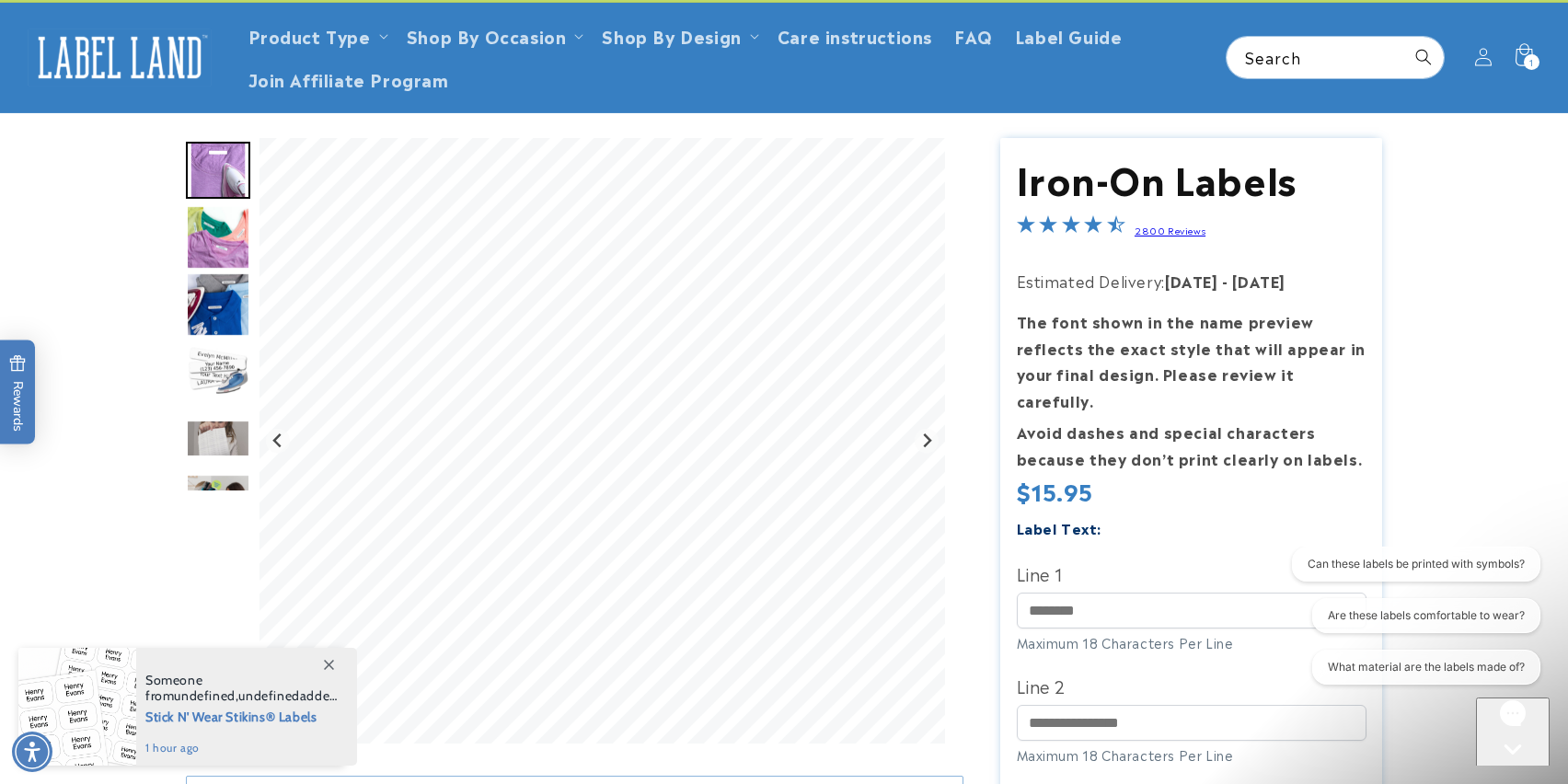
click at [218, 381] on img "Go to slide 4" at bounding box center [218, 372] width 65 height 65
